Goal: Check status: Check status

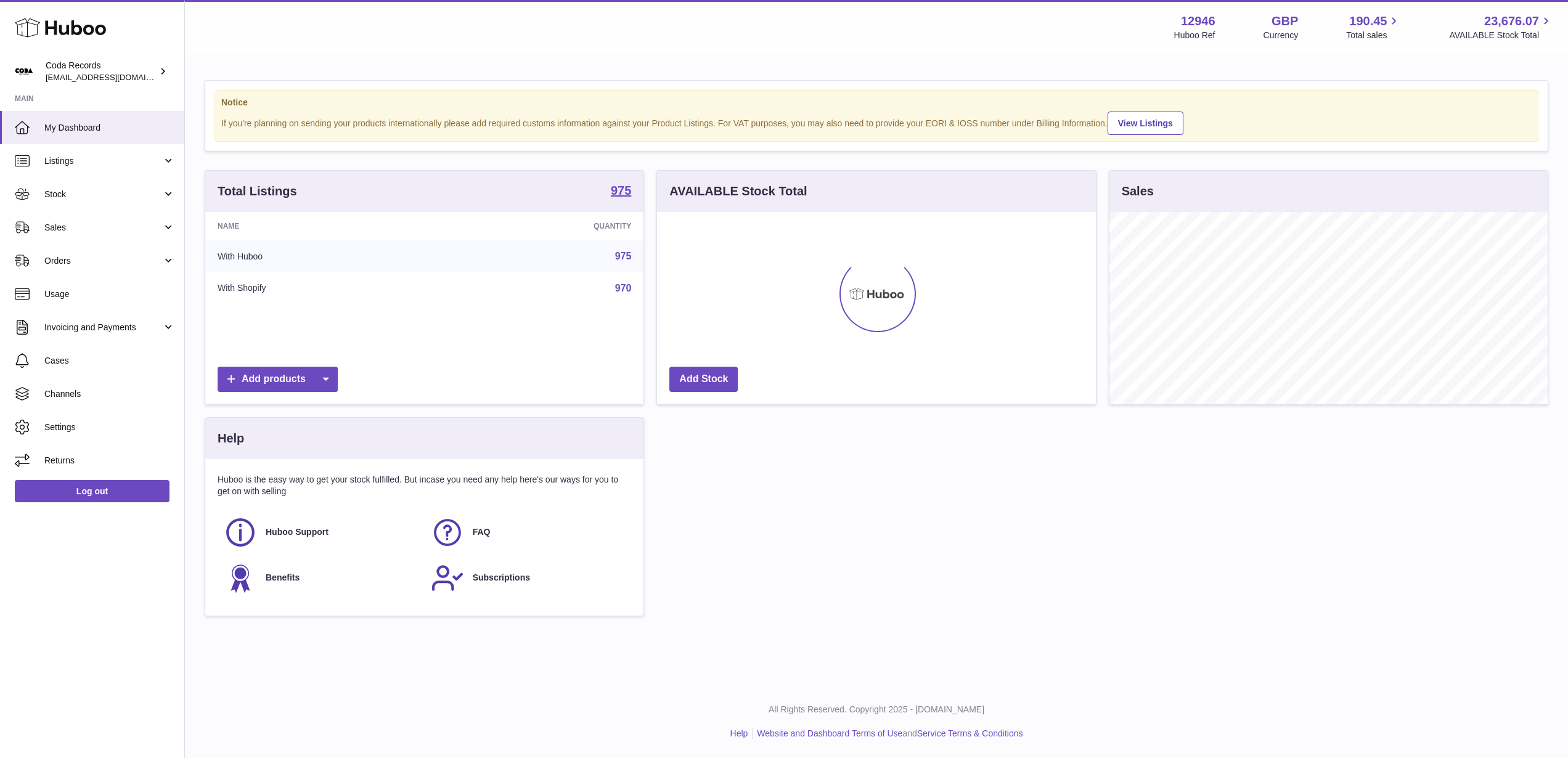
scroll to position [193, 438]
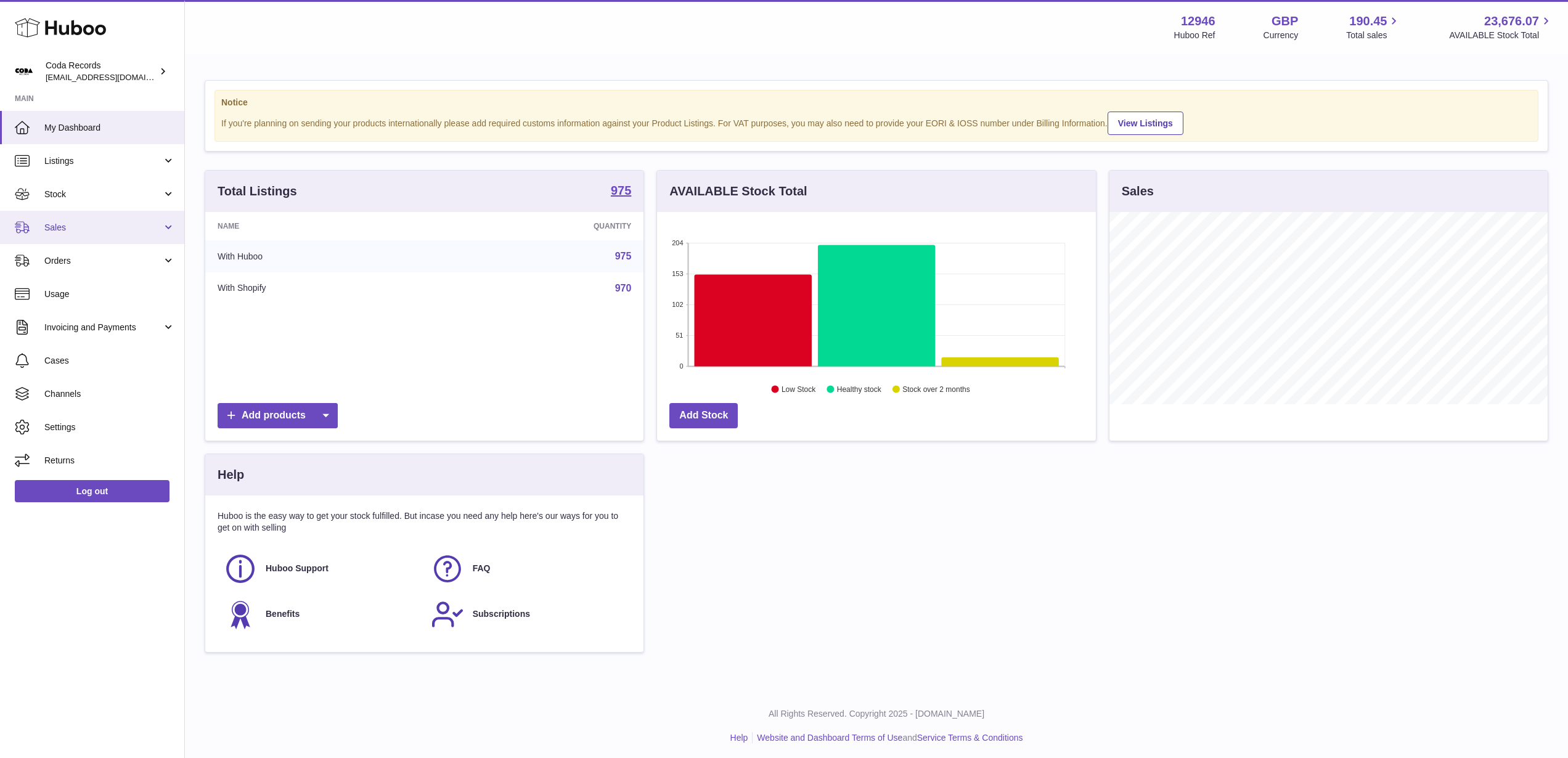
click at [110, 228] on span "Sales" at bounding box center [103, 228] width 118 height 11
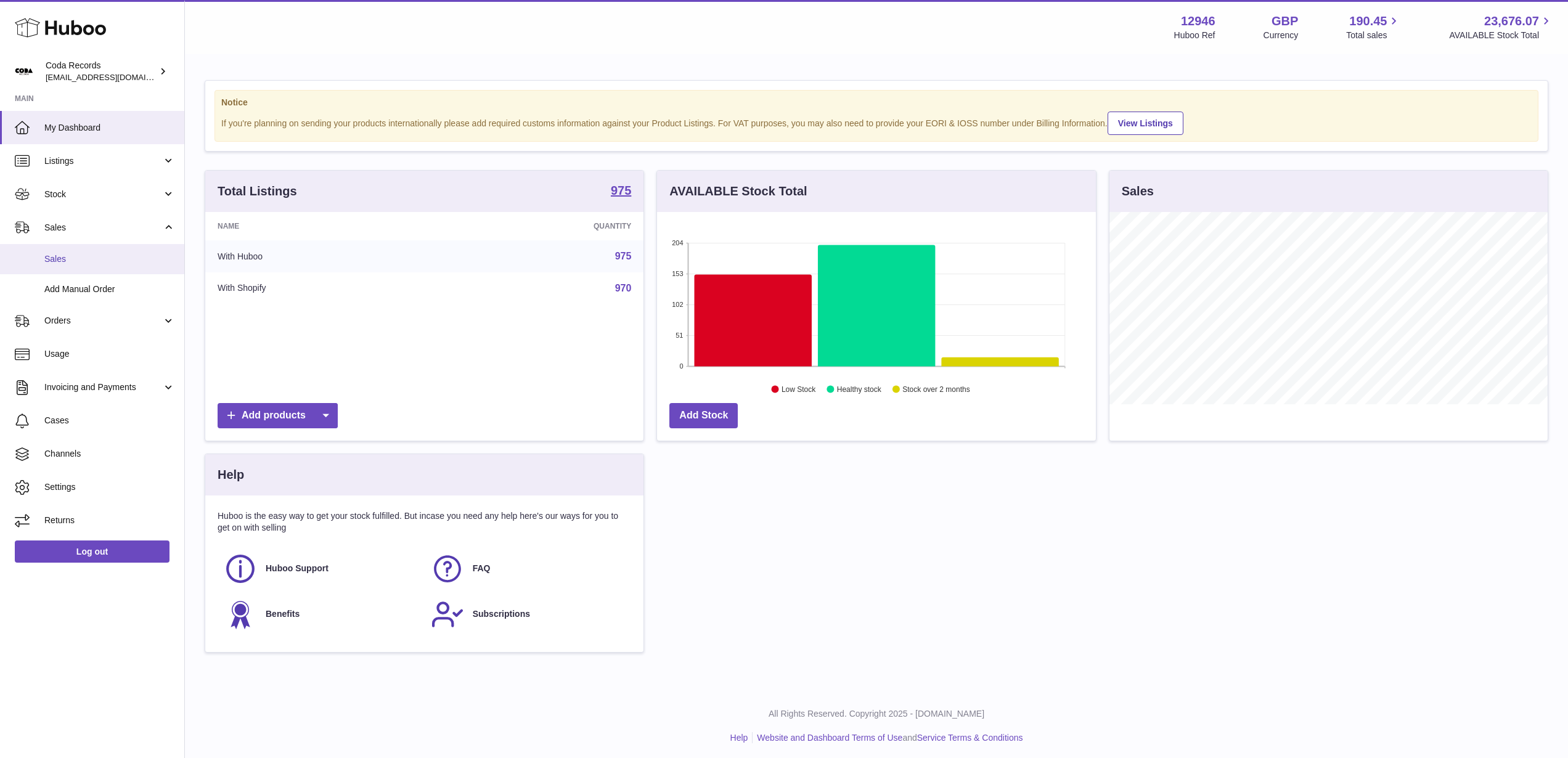
drag, startPoint x: 123, startPoint y: 253, endPoint x: 131, endPoint y: 251, distance: 8.2
click at [123, 253] on span "Sales" at bounding box center [109, 258] width 130 height 11
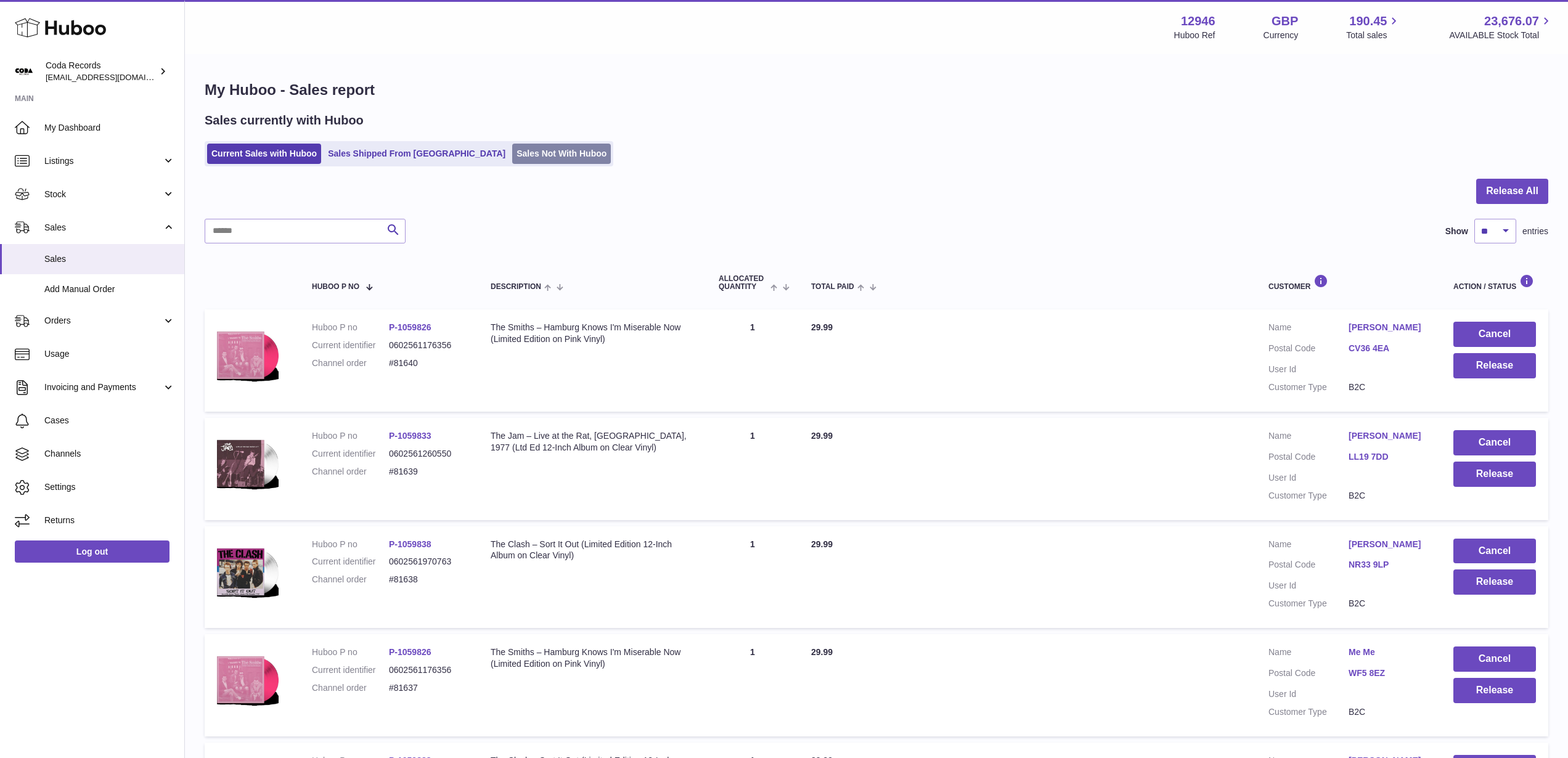
click at [512, 158] on link "Sales Not With Huboo" at bounding box center [561, 153] width 99 height 20
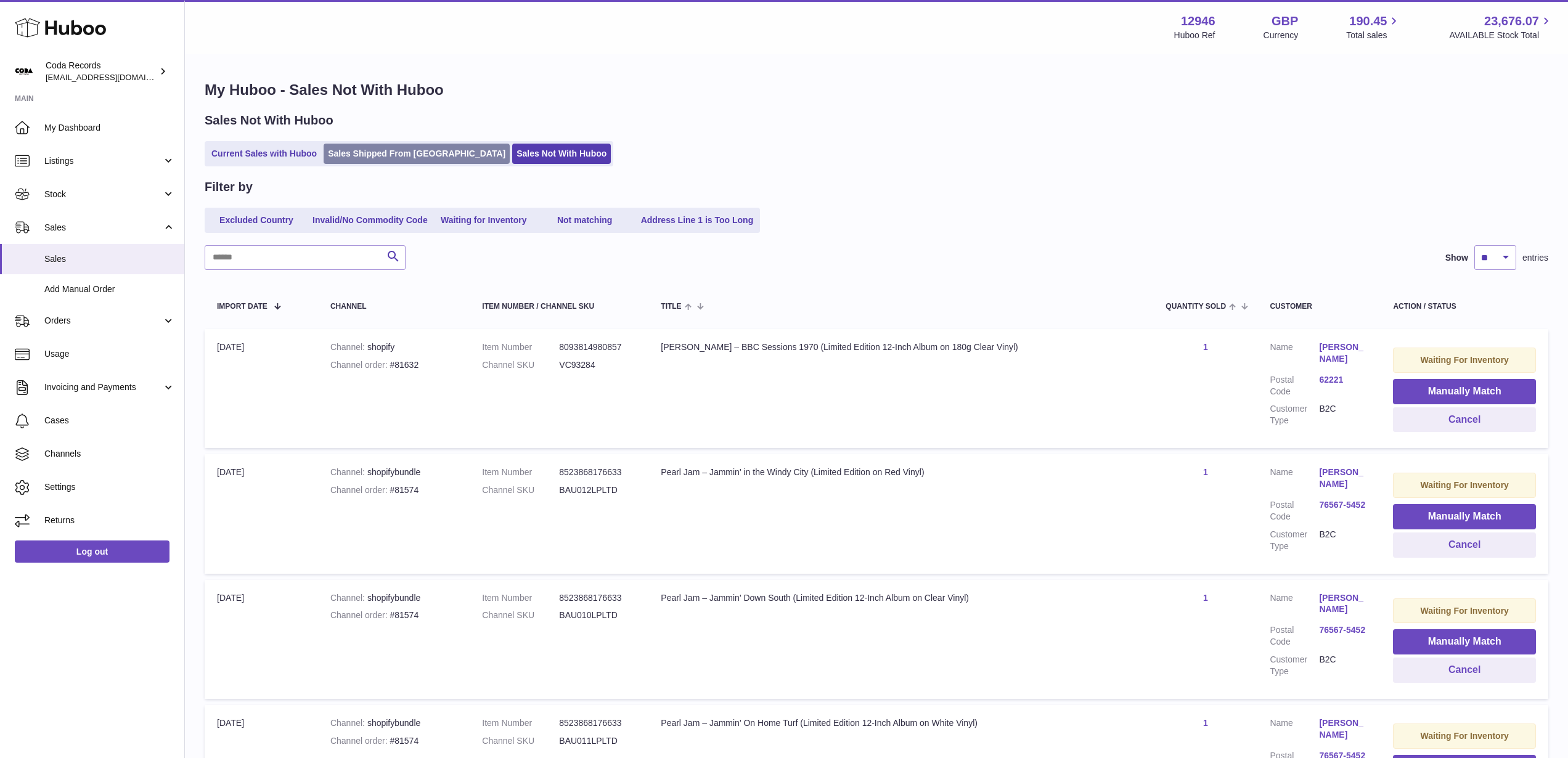
drag, startPoint x: 260, startPoint y: 156, endPoint x: 428, endPoint y: 162, distance: 168.1
click at [260, 156] on link "Current Sales with Huboo" at bounding box center [264, 153] width 114 height 20
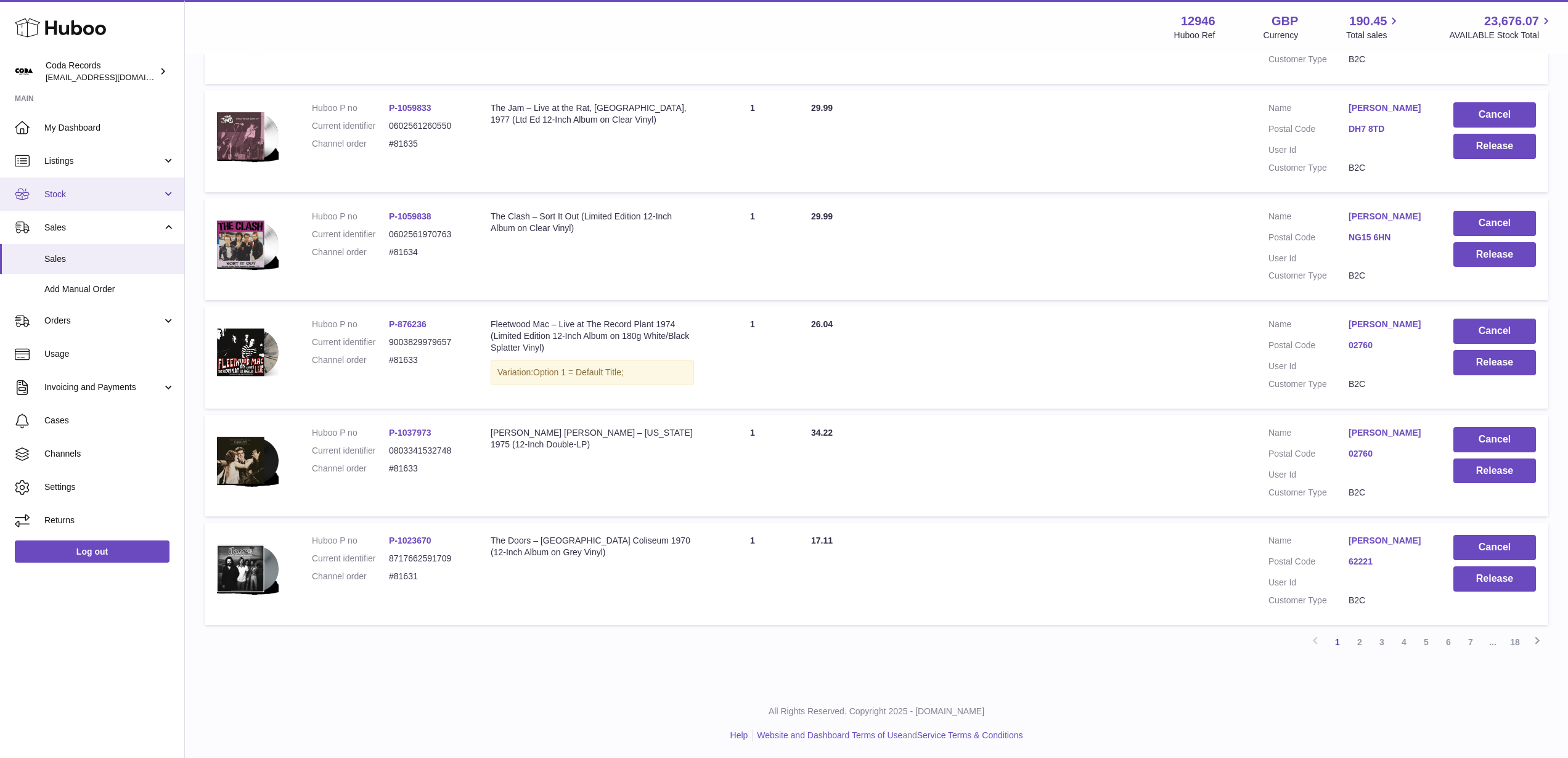
scroll to position [758, 0]
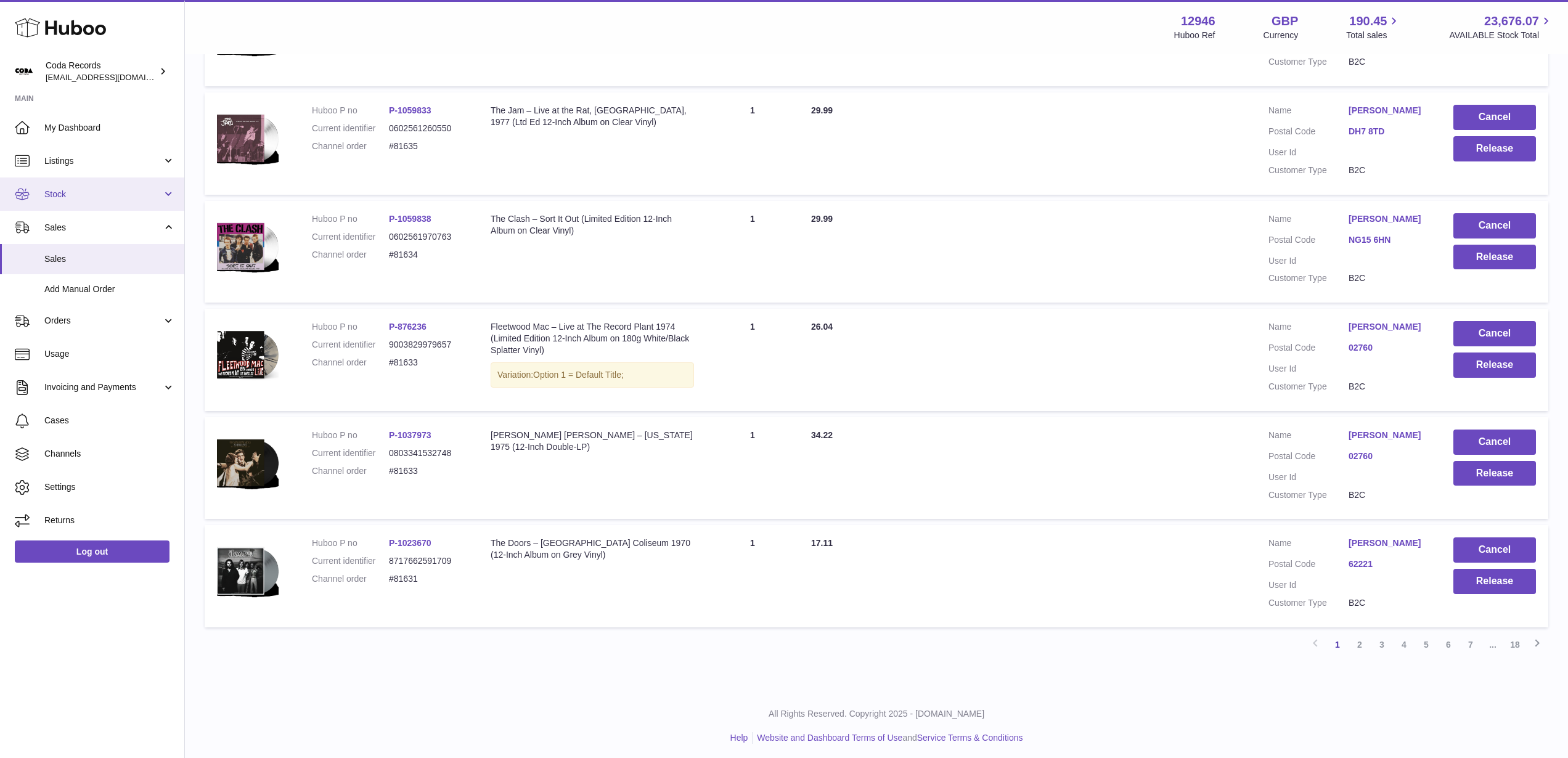
click at [85, 193] on span "Stock" at bounding box center [103, 194] width 118 height 11
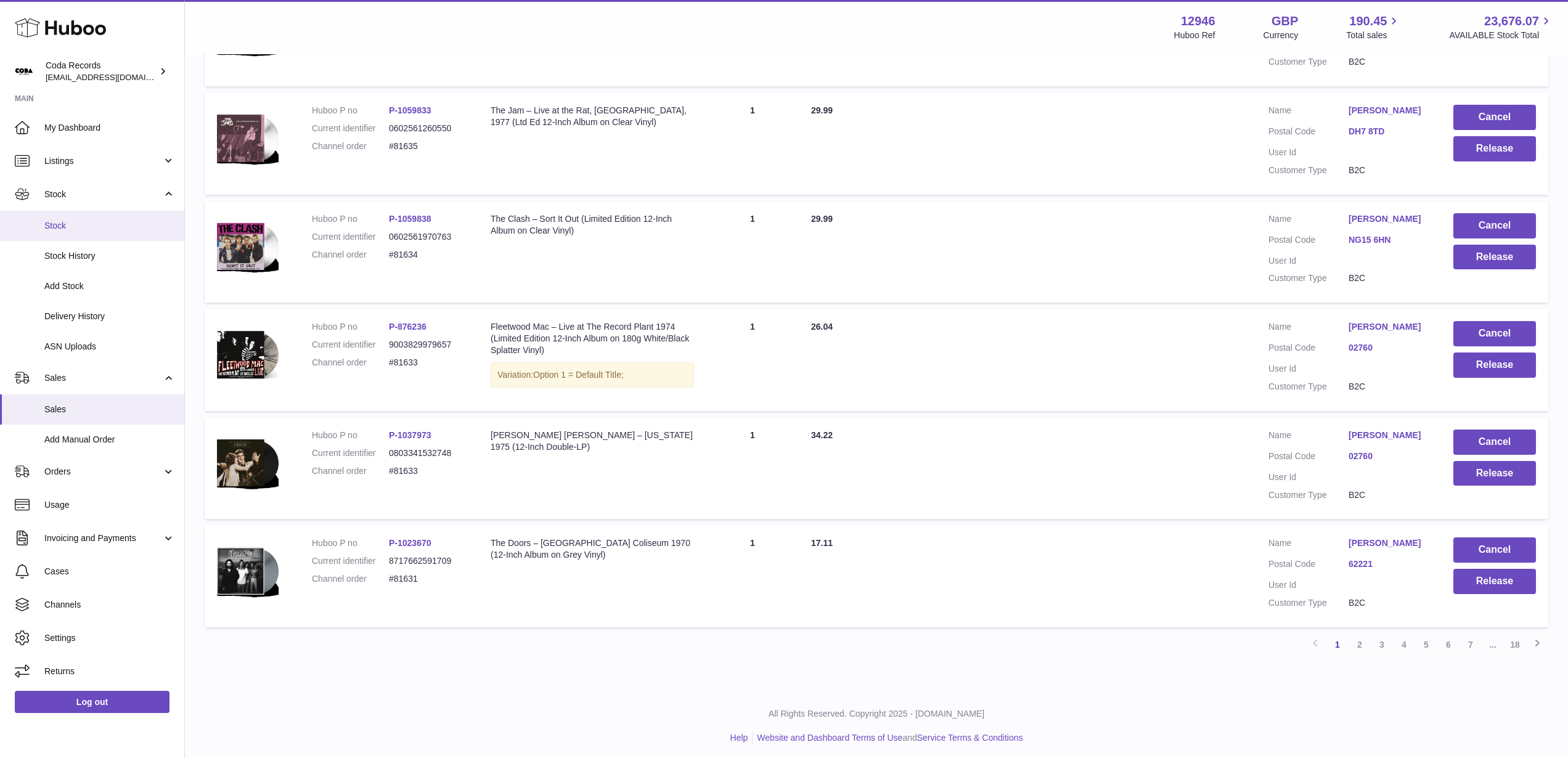
drag, startPoint x: 92, startPoint y: 218, endPoint x: 145, endPoint y: 222, distance: 53.2
click at [92, 218] on link "Stock" at bounding box center [92, 226] width 185 height 31
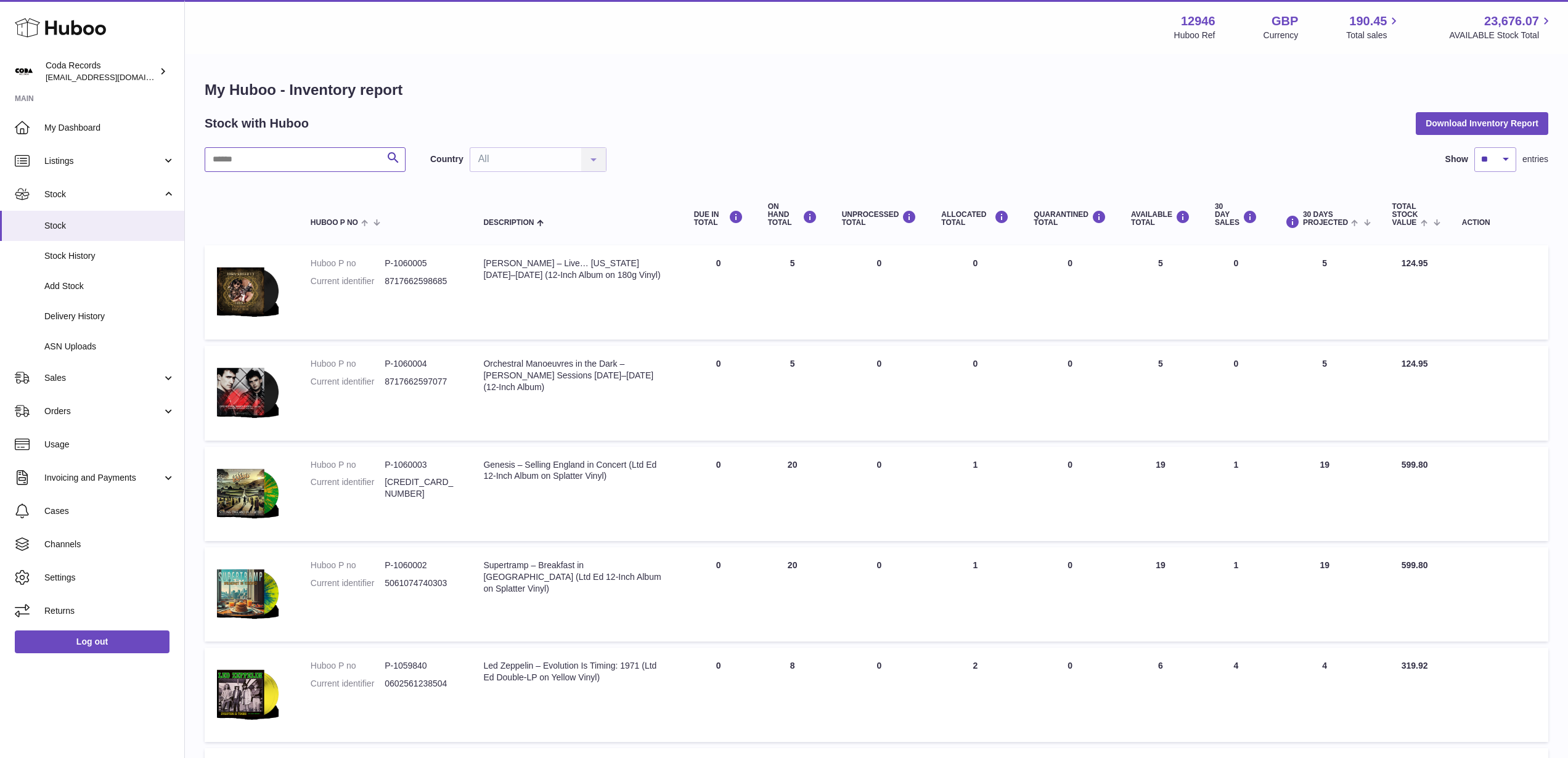
click at [307, 162] on input "text" at bounding box center [305, 159] width 201 height 25
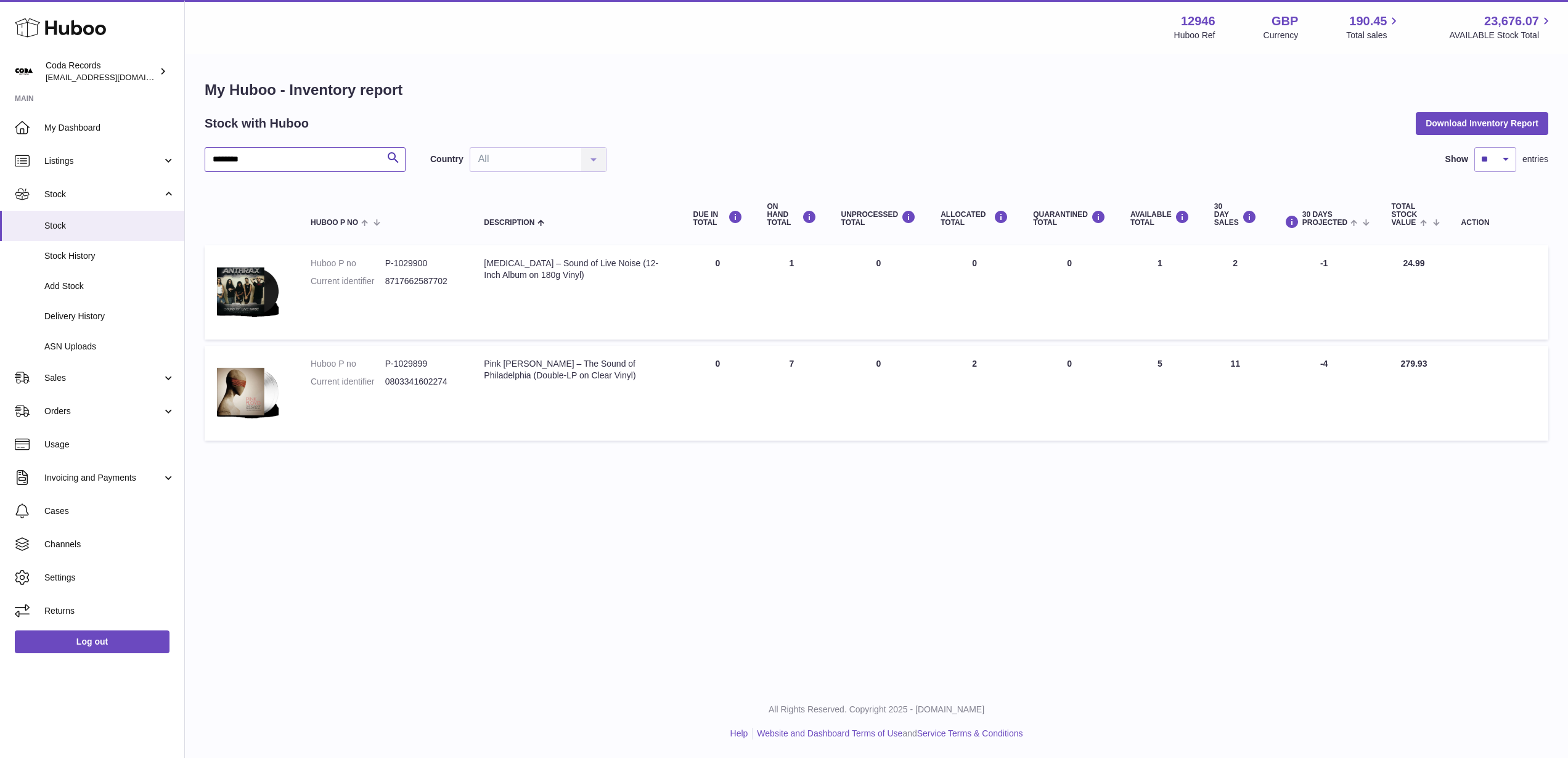
click at [293, 164] on input "********" at bounding box center [305, 159] width 201 height 25
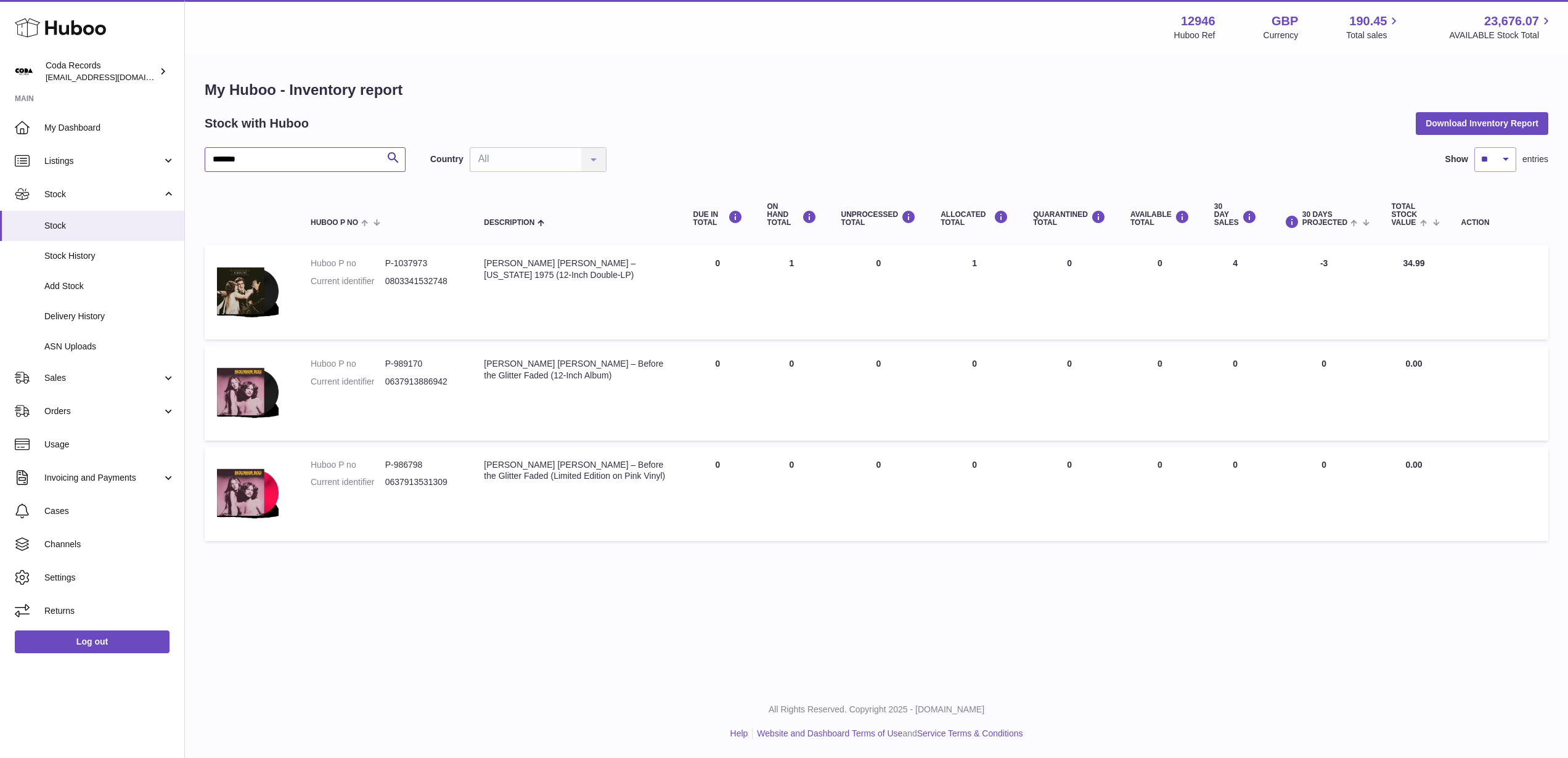
type input "*******"
click at [84, 379] on span "Sales" at bounding box center [103, 377] width 118 height 11
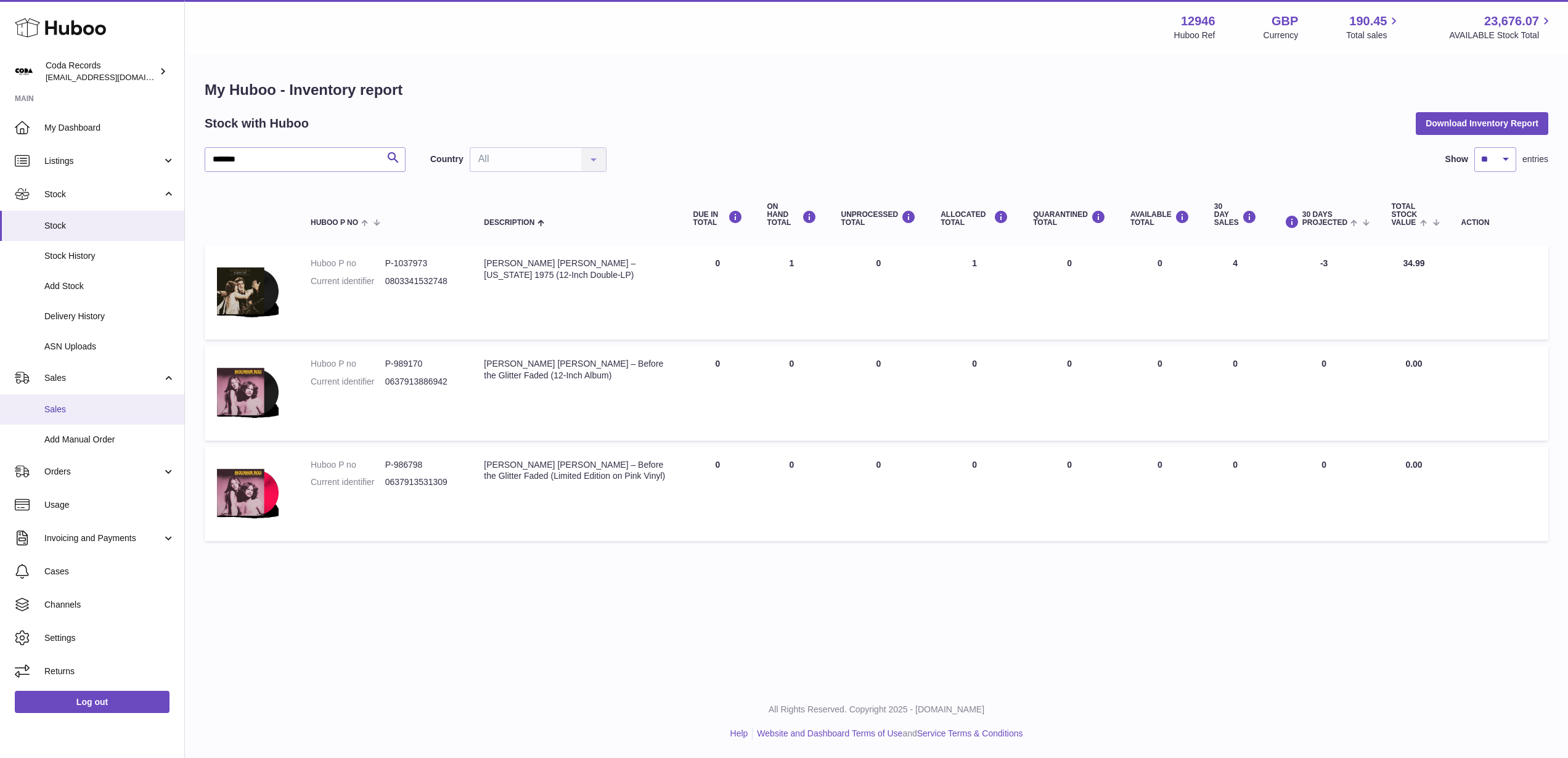
click at [99, 398] on link "Sales" at bounding box center [92, 410] width 185 height 31
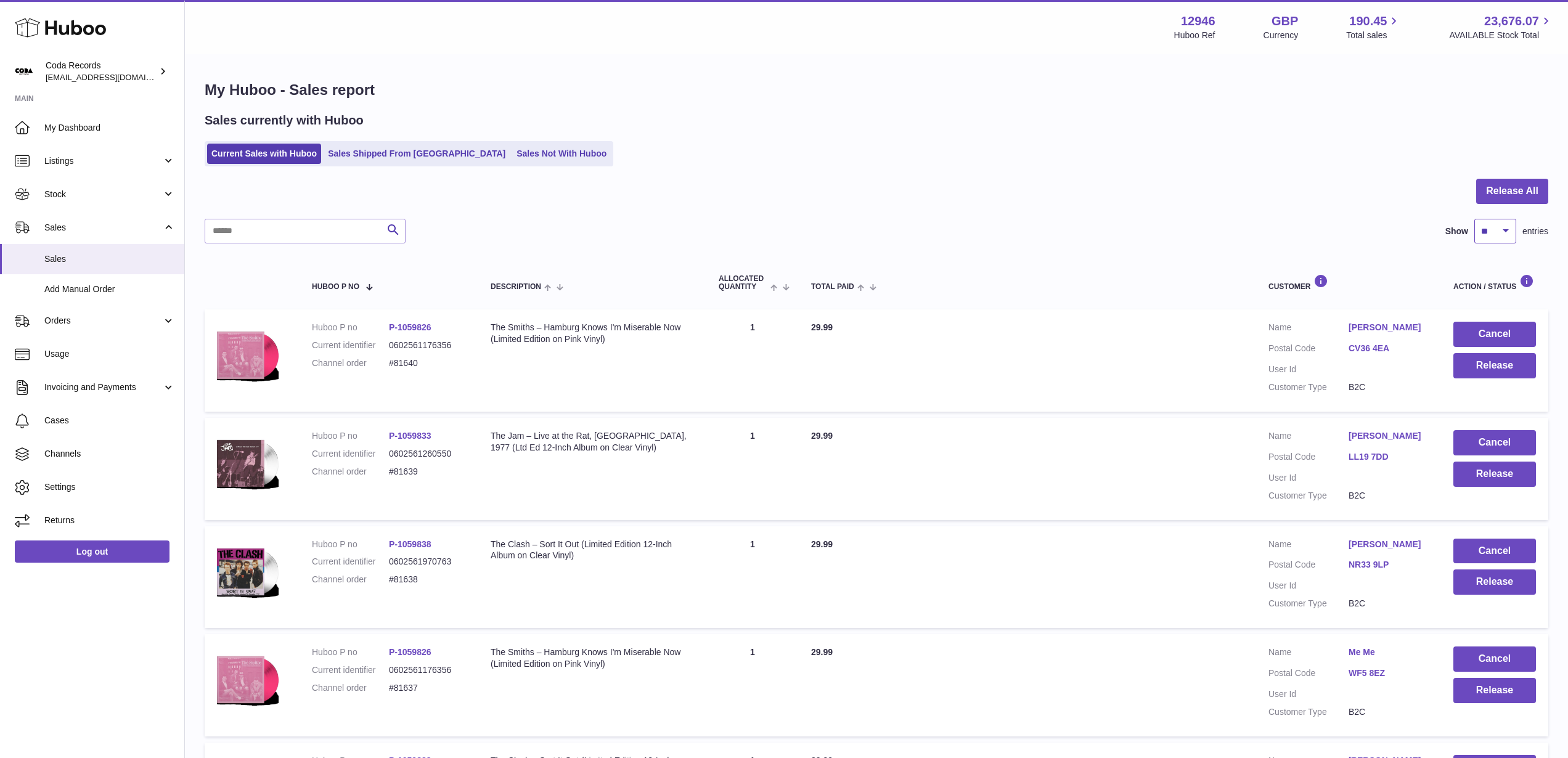
click at [1508, 230] on select "** ** ** ***" at bounding box center [1495, 231] width 42 height 25
select select "***"
click at [1474, 219] on select "** ** ** ***" at bounding box center [1495, 231] width 42 height 25
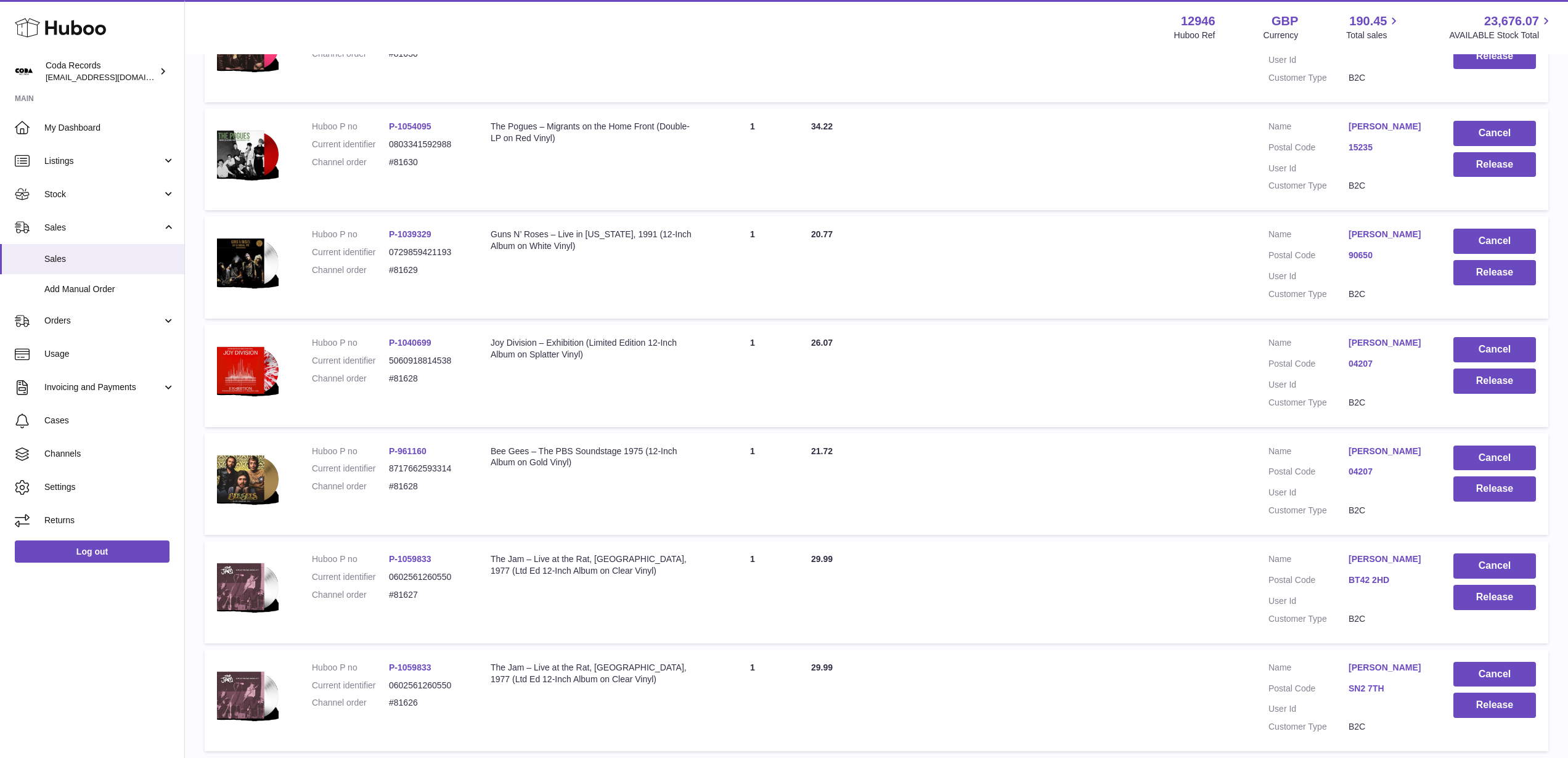
scroll to position [1743, 0]
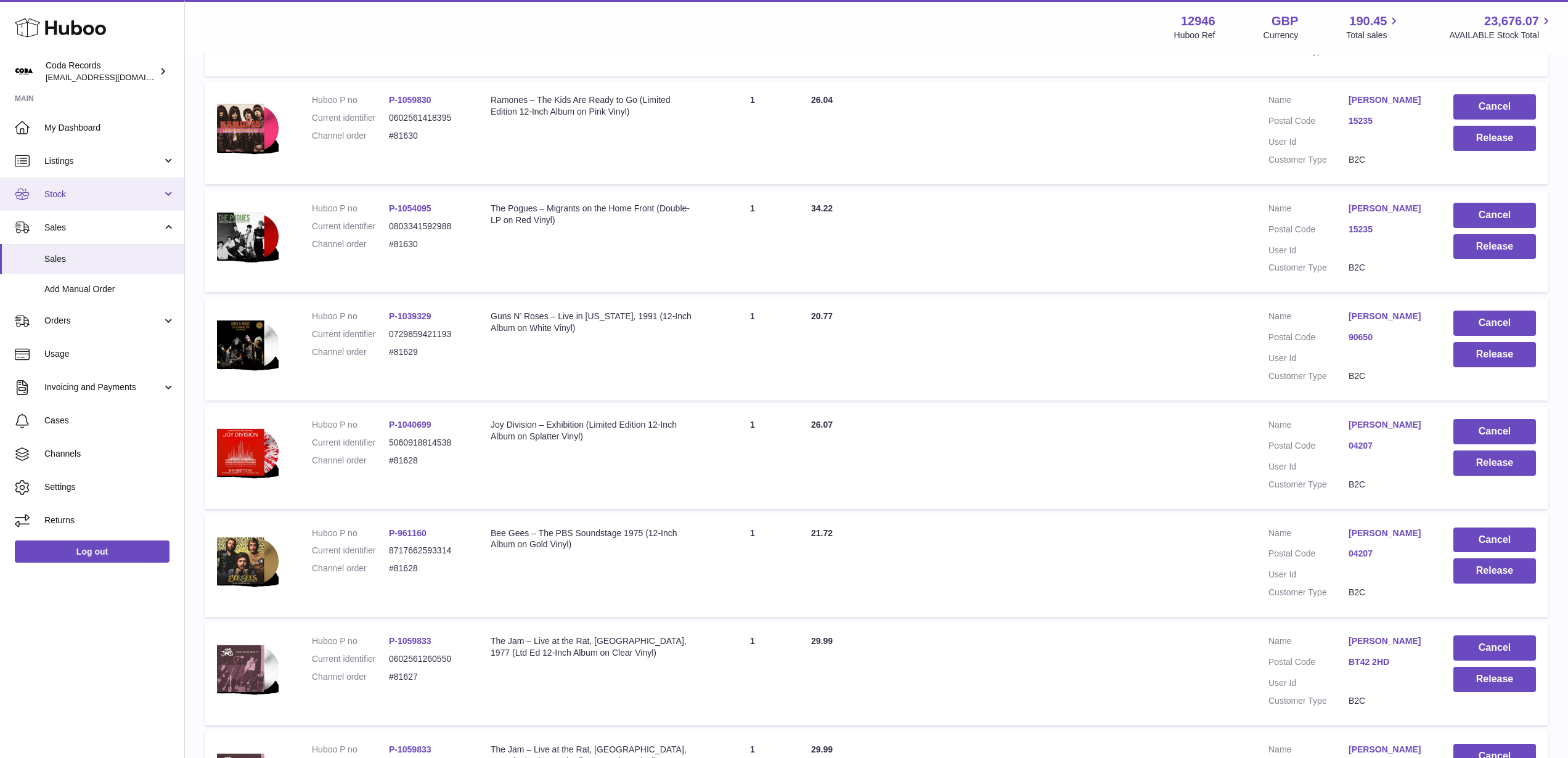
click at [91, 189] on span "Stock" at bounding box center [103, 194] width 118 height 11
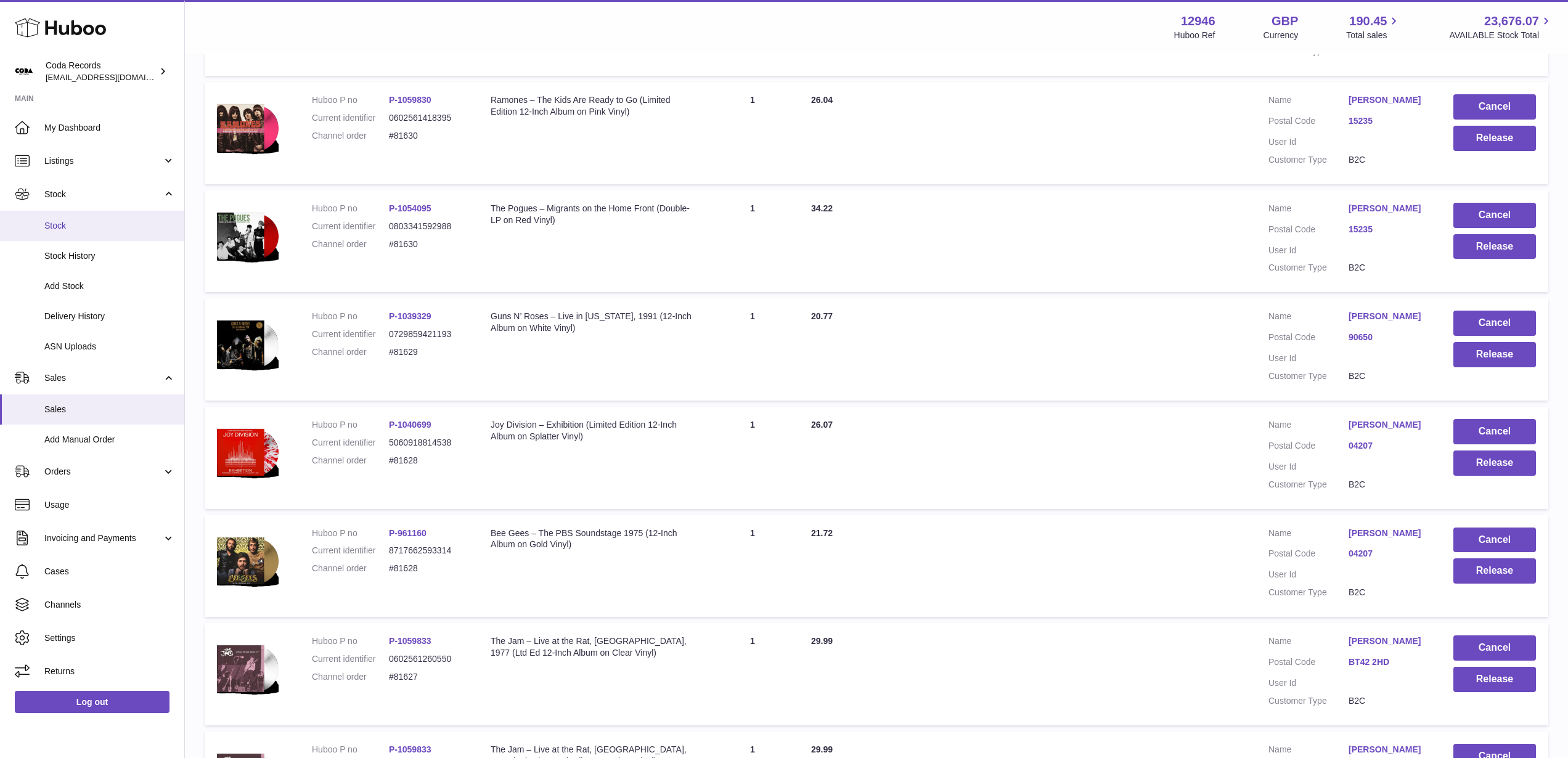
click at [82, 228] on span "Stock" at bounding box center [109, 225] width 130 height 11
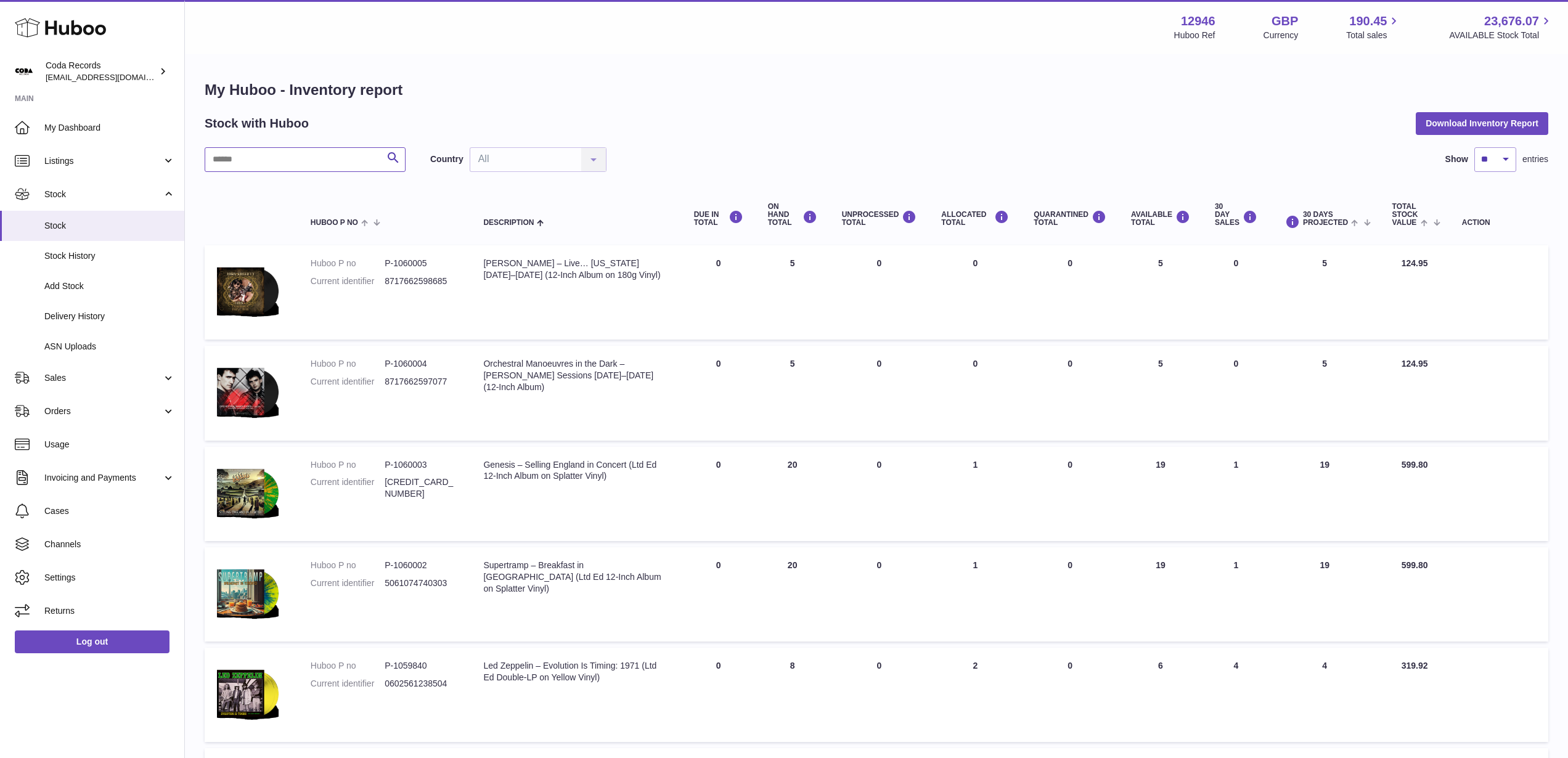
click at [312, 159] on input "text" at bounding box center [305, 159] width 201 height 25
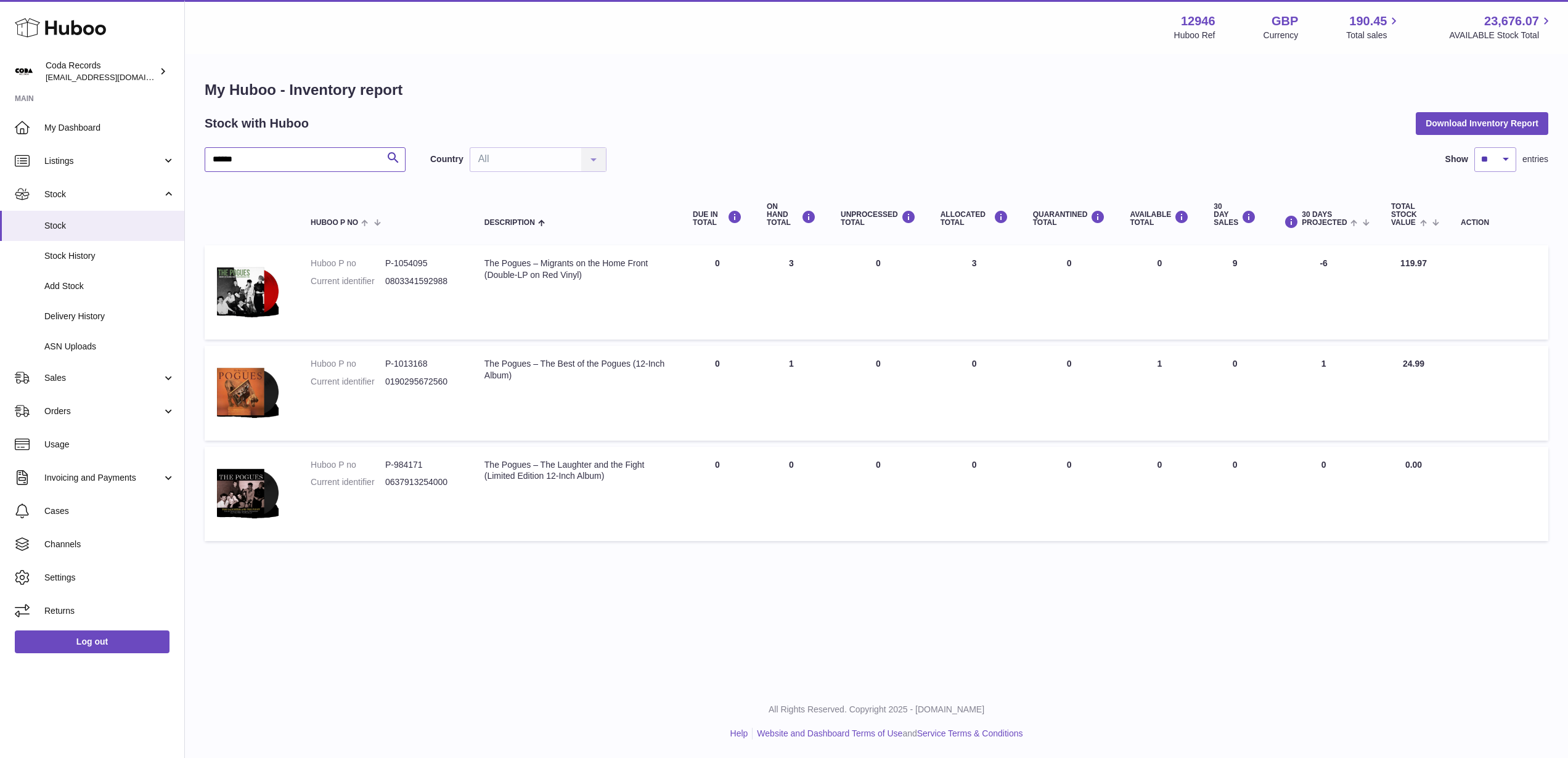
type input "******"
click at [420, 277] on dd "0803341592988" at bounding box center [422, 281] width 74 height 11
copy dd "0803341592988"
click at [122, 132] on span "My Dashboard" at bounding box center [109, 127] width 130 height 11
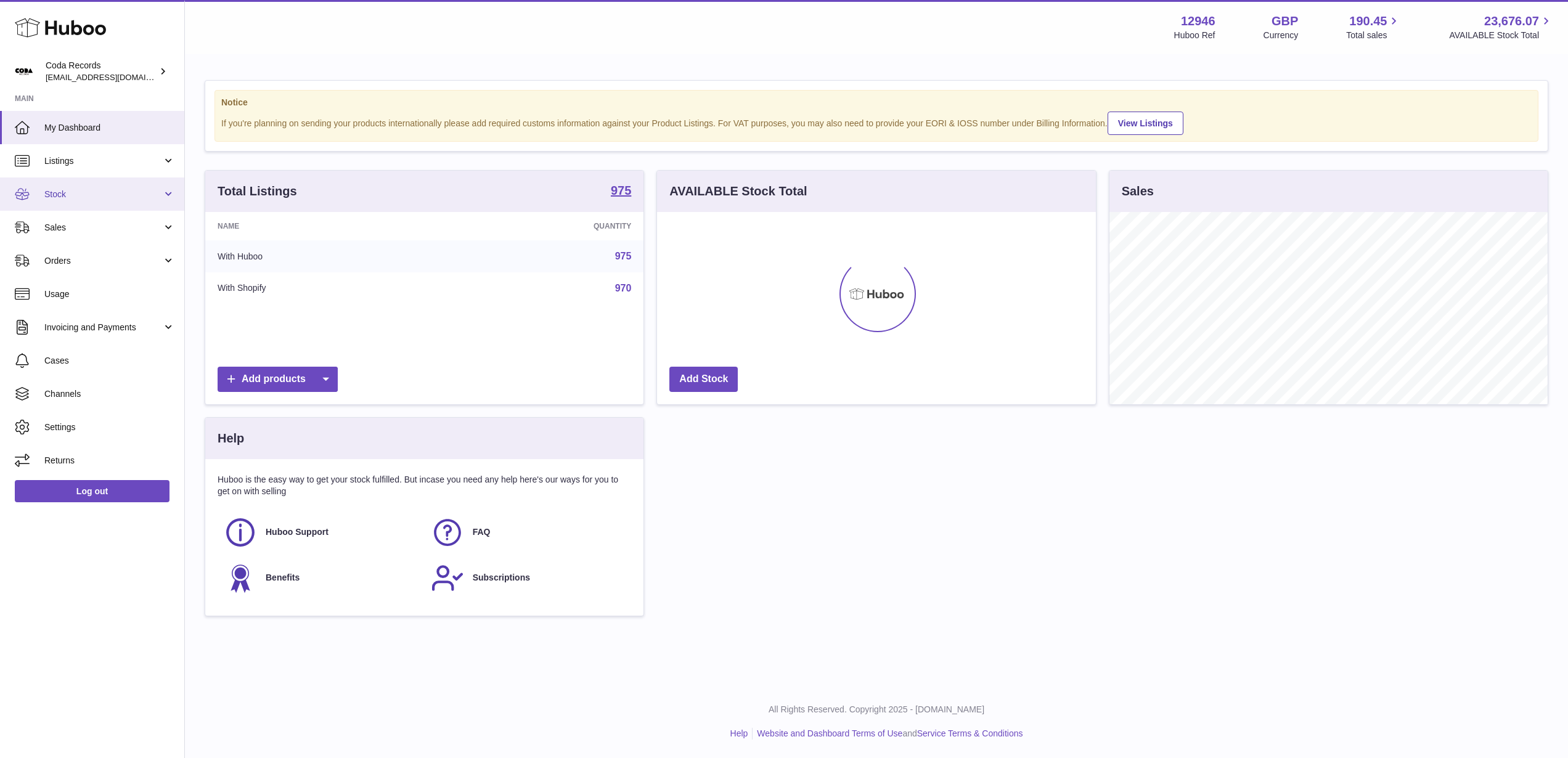
scroll to position [193, 438]
click at [114, 200] on link "Stock" at bounding box center [92, 194] width 185 height 33
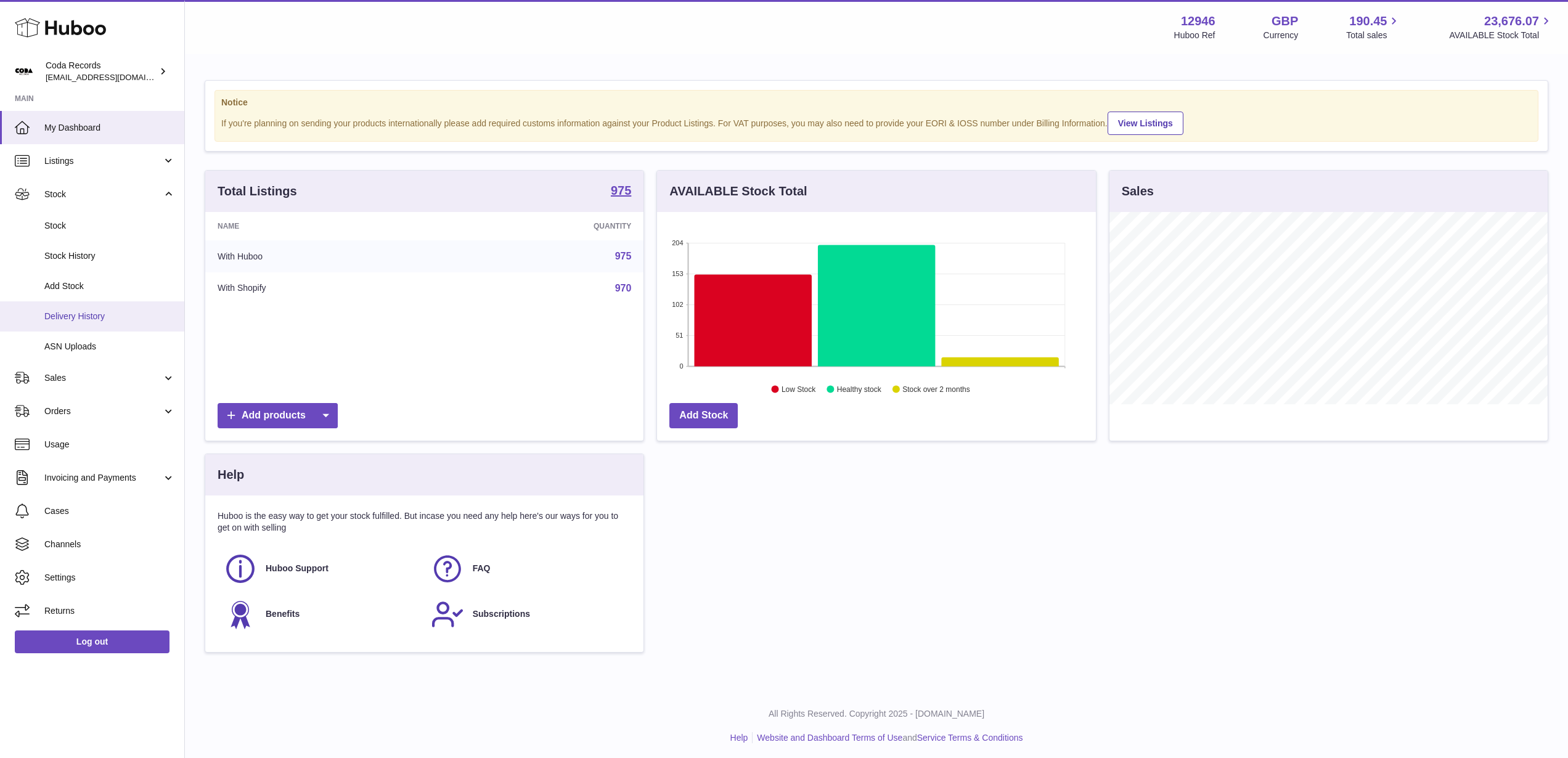
click at [141, 312] on span "Delivery History" at bounding box center [109, 316] width 130 height 11
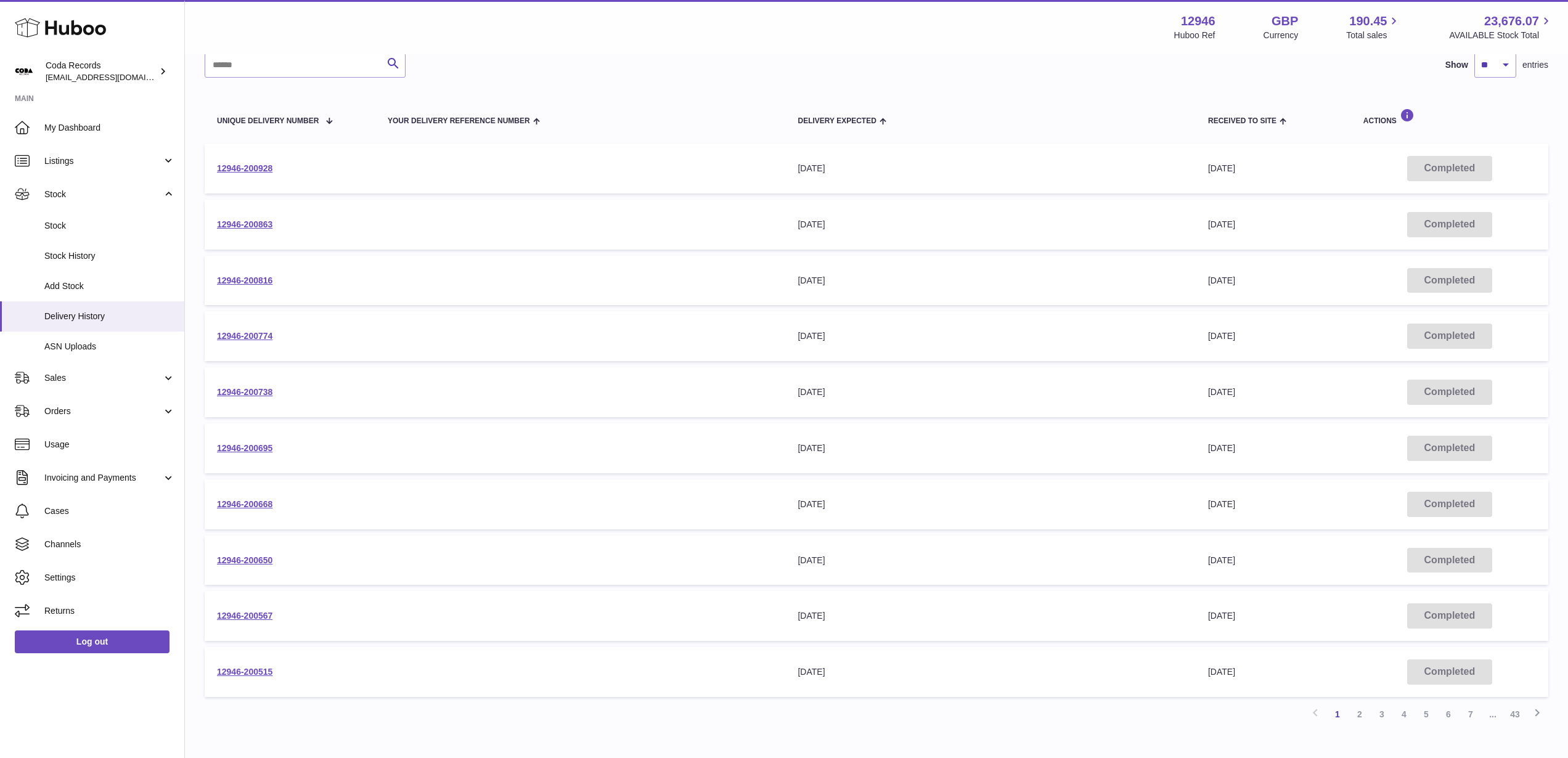
scroll to position [112, 0]
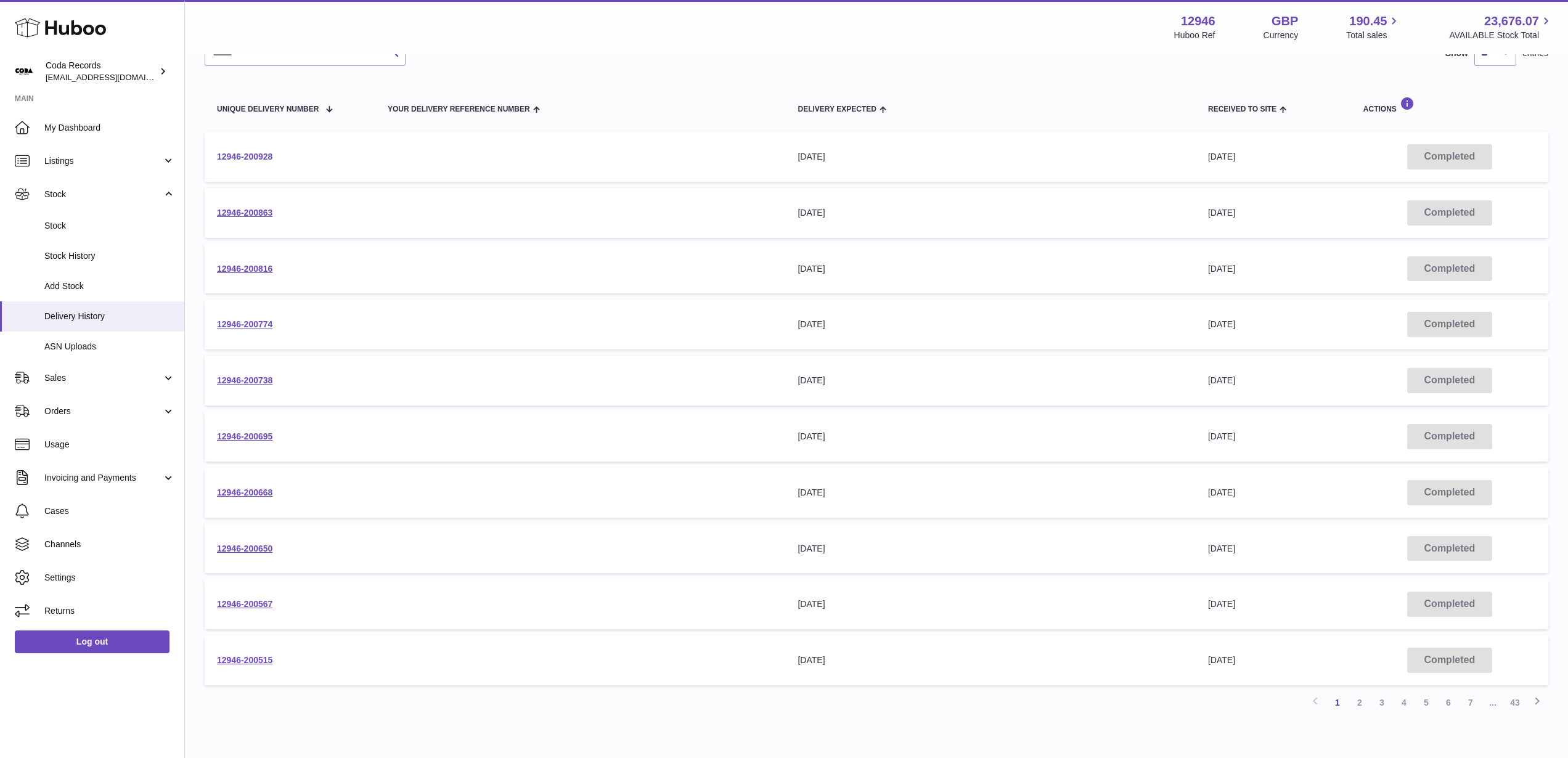
click at [256, 155] on link "12946-200928" at bounding box center [244, 156] width 55 height 10
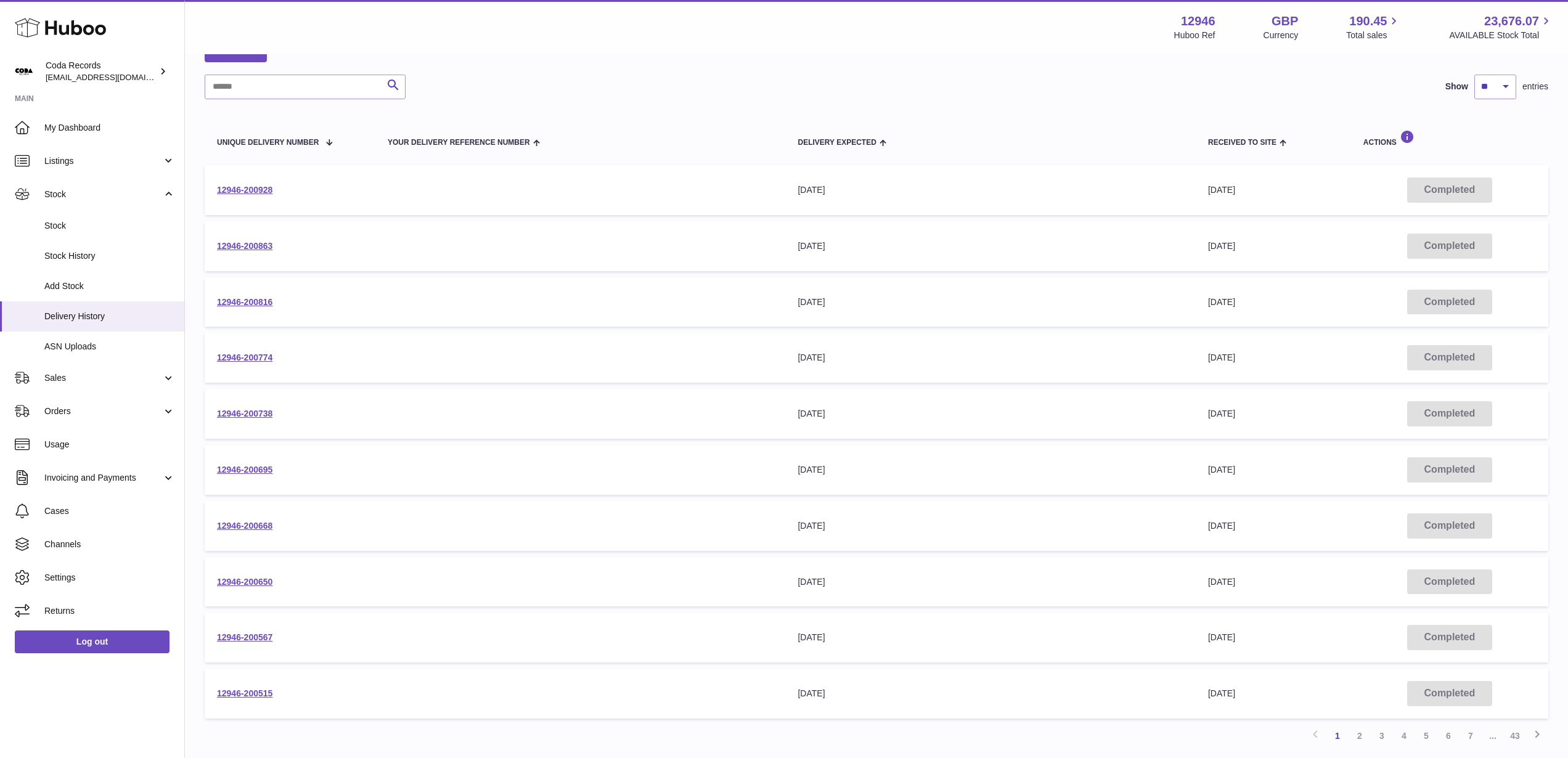
scroll to position [66, 0]
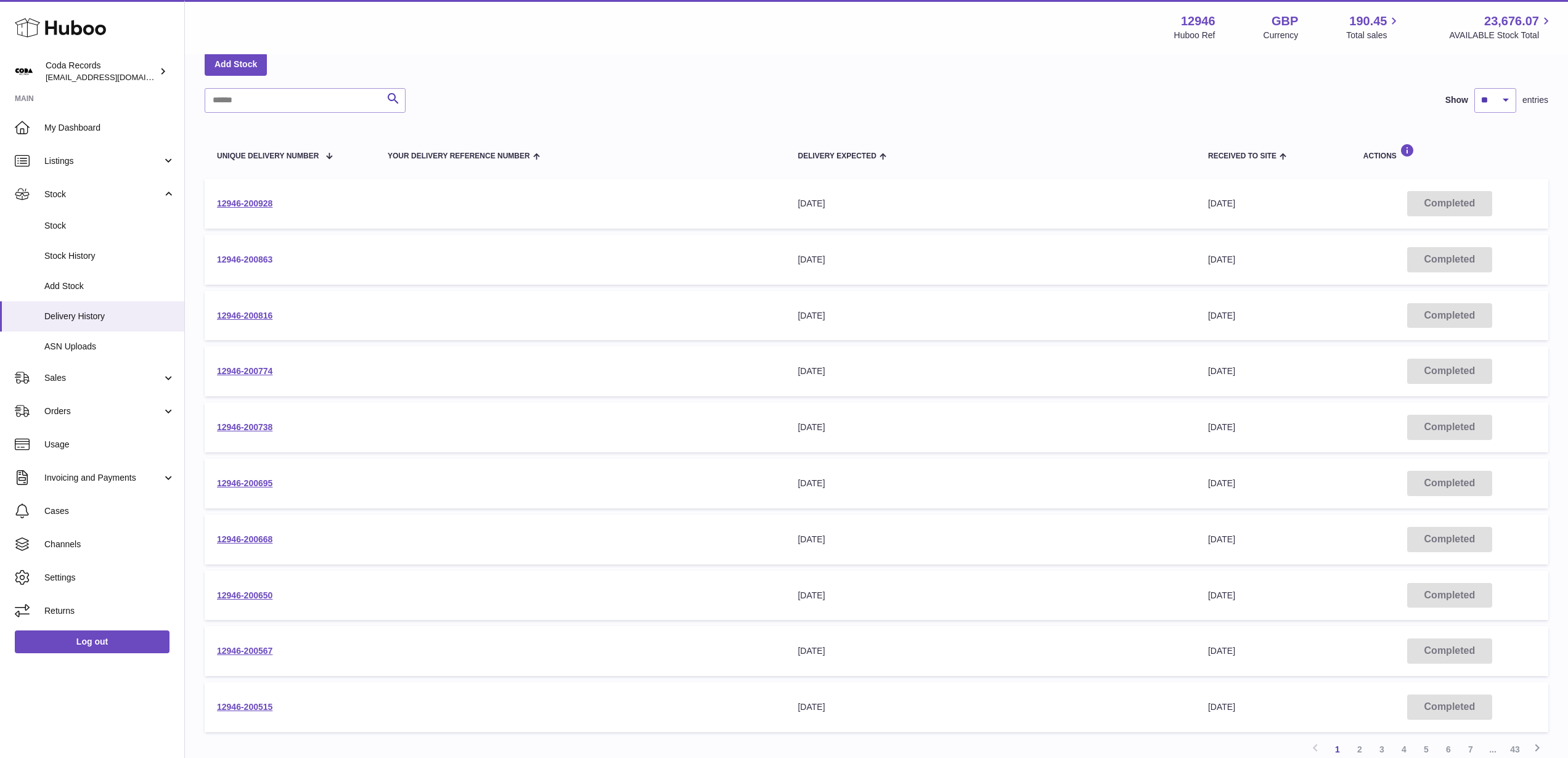
click at [253, 260] on link "12946-200863" at bounding box center [244, 259] width 55 height 10
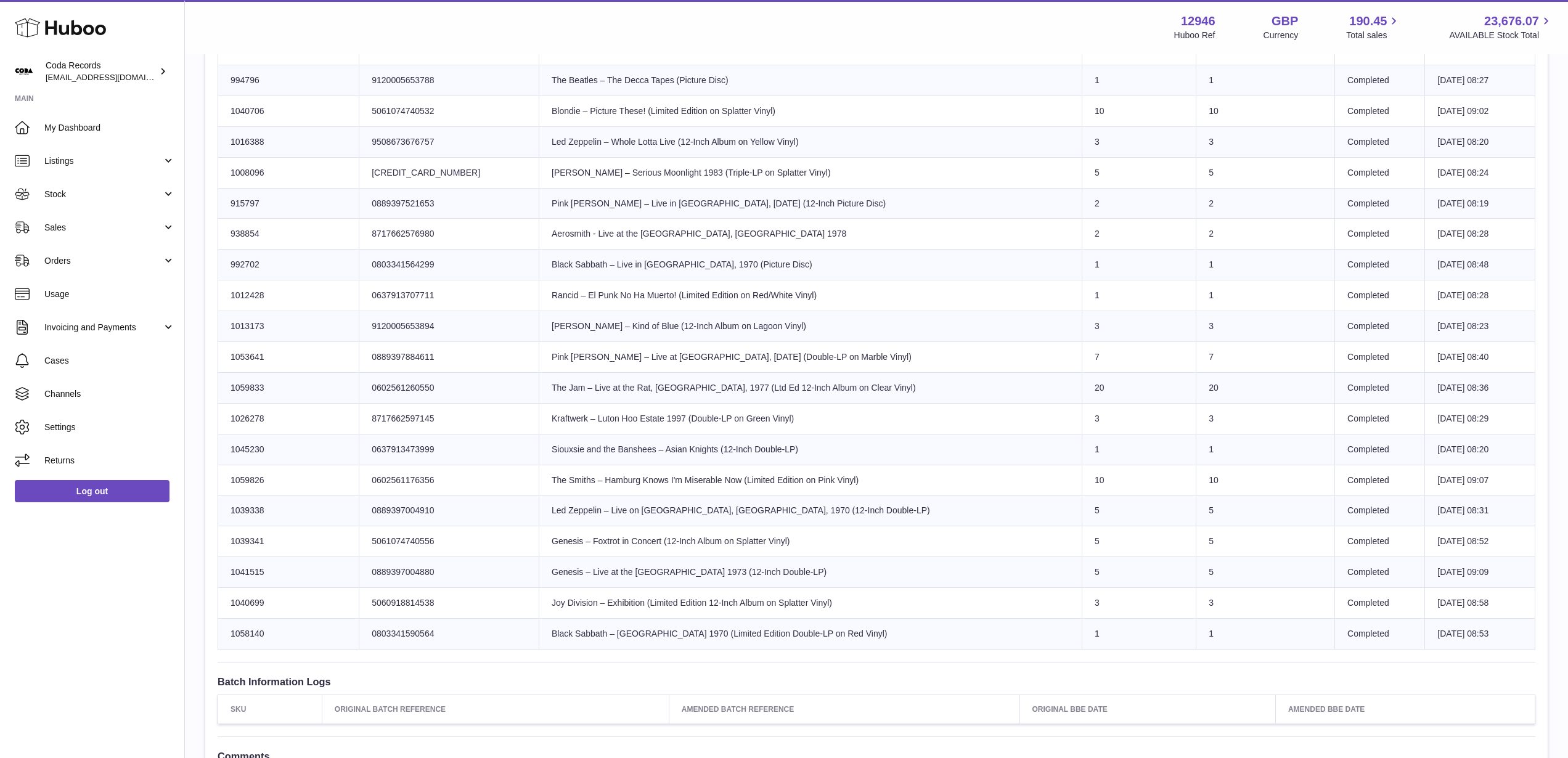
scroll to position [672, 0]
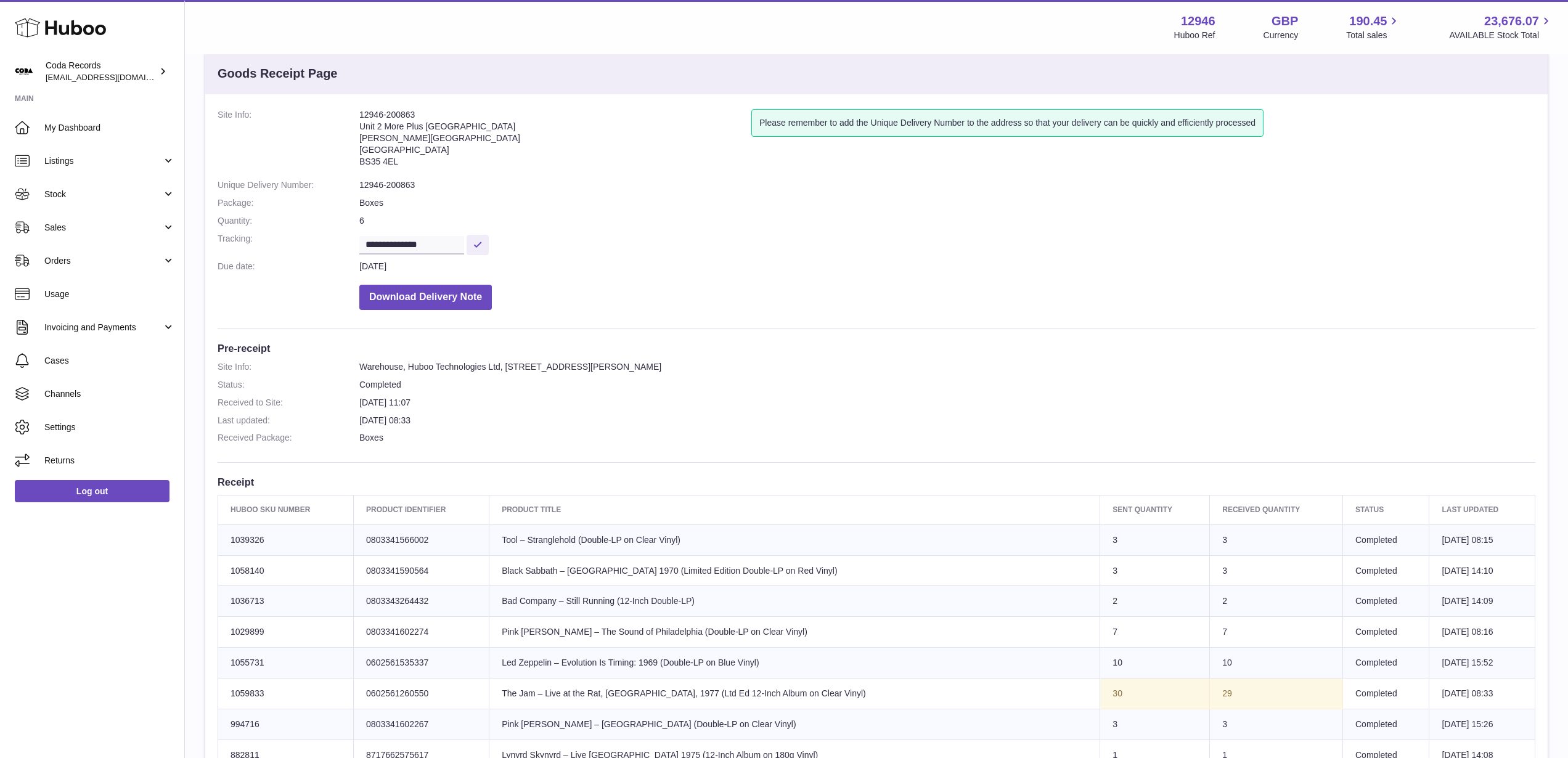
scroll to position [14, 0]
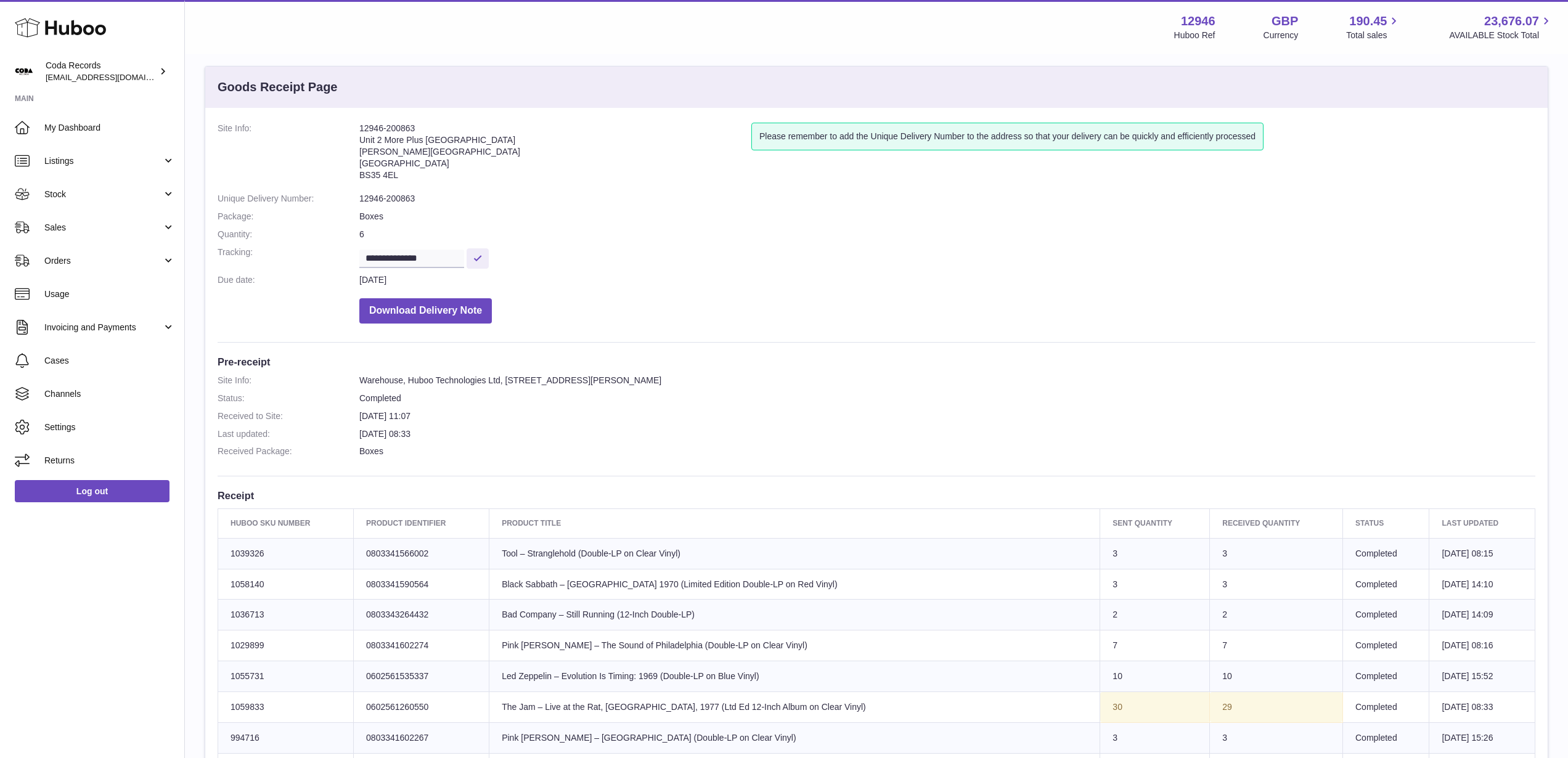
click at [681, 299] on dd "Download Delivery Note" at bounding box center [948, 308] width 1176 height 32
click at [74, 129] on span "My Dashboard" at bounding box center [109, 127] width 130 height 11
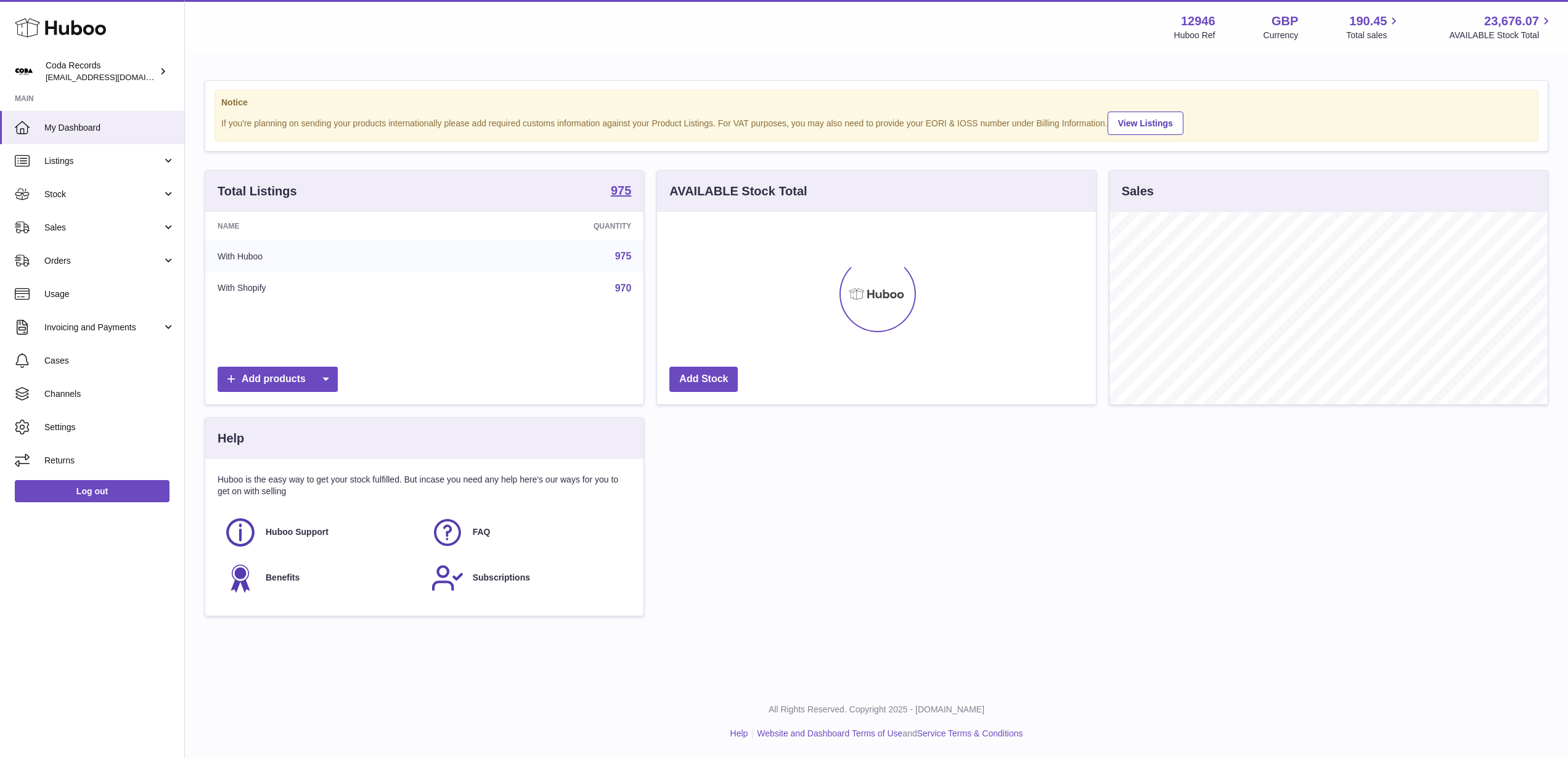
scroll to position [193, 438]
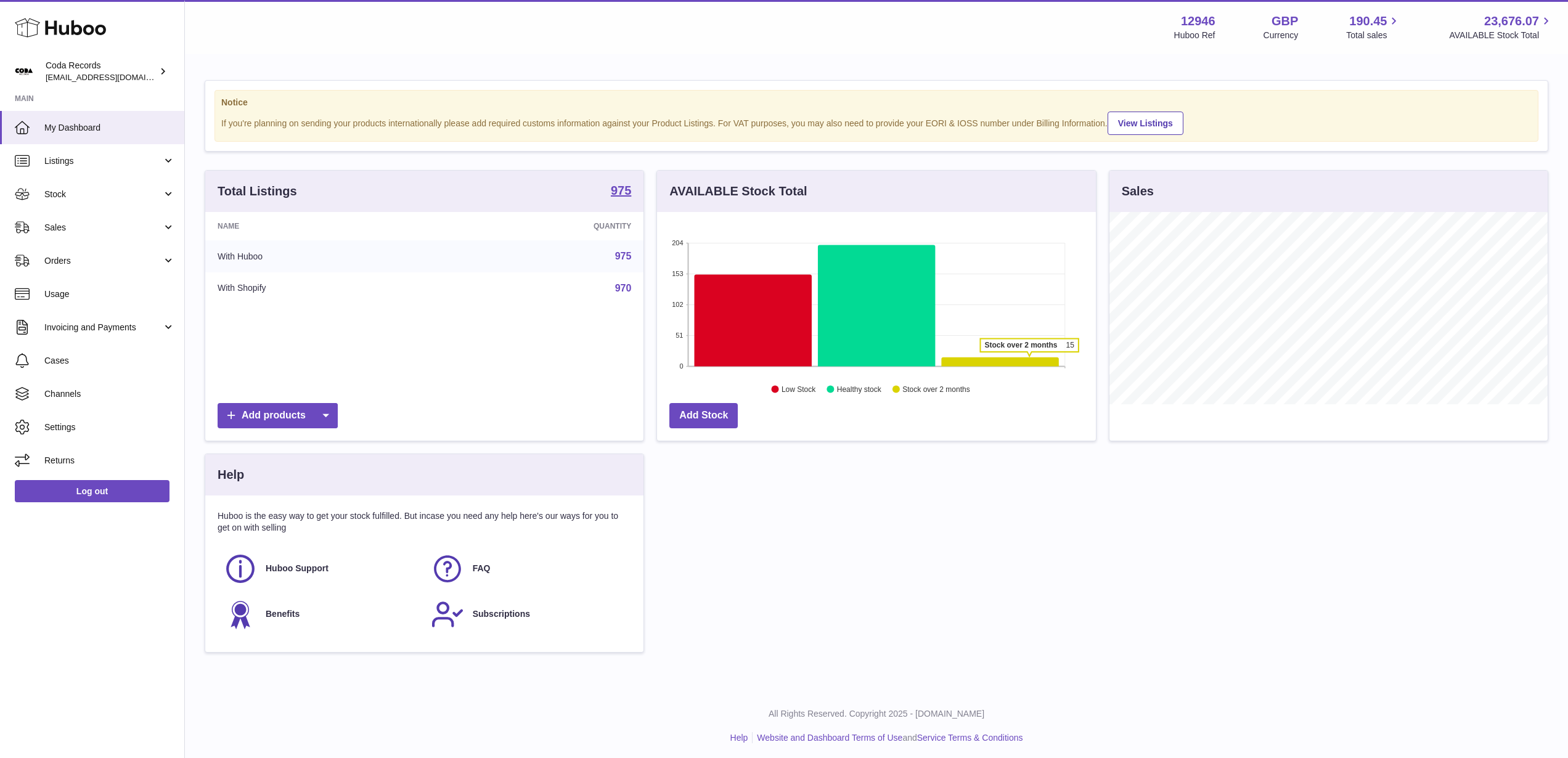
click at [1029, 358] on icon at bounding box center [1000, 362] width 117 height 10
